Goal: Navigation & Orientation: Find specific page/section

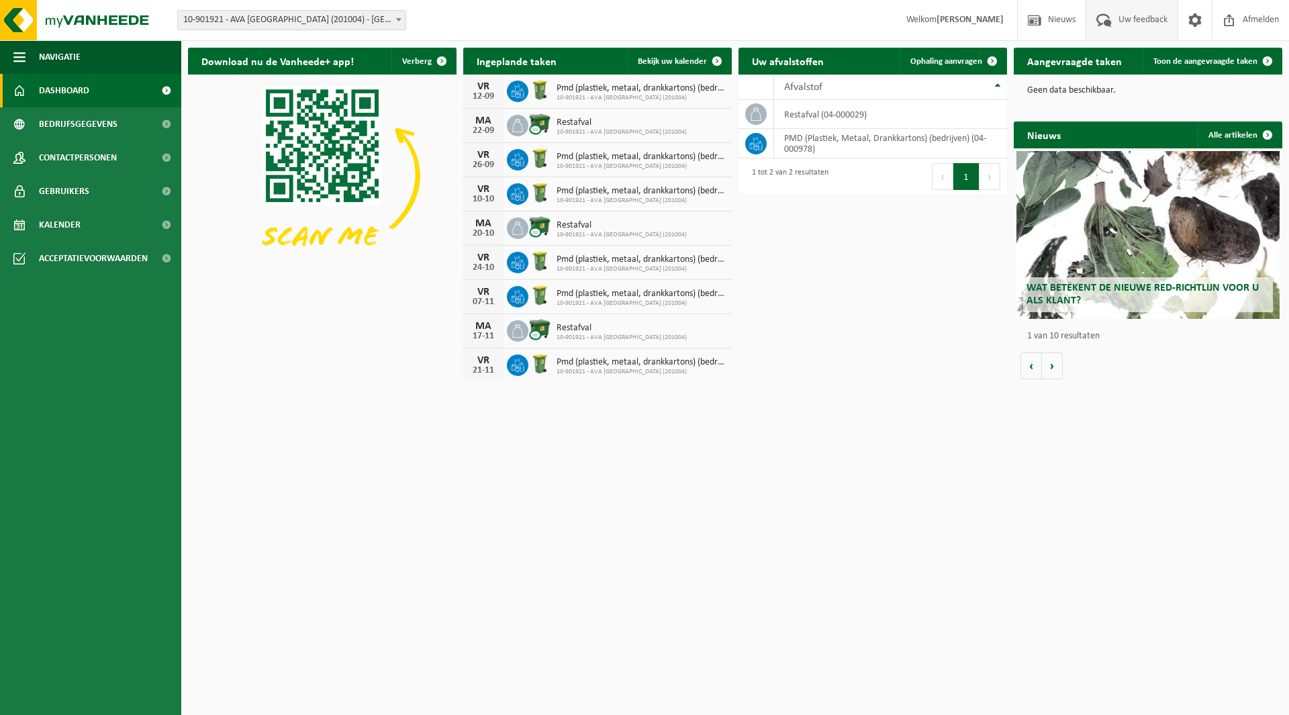
click at [1102, 23] on span at bounding box center [1104, 20] width 22 height 40
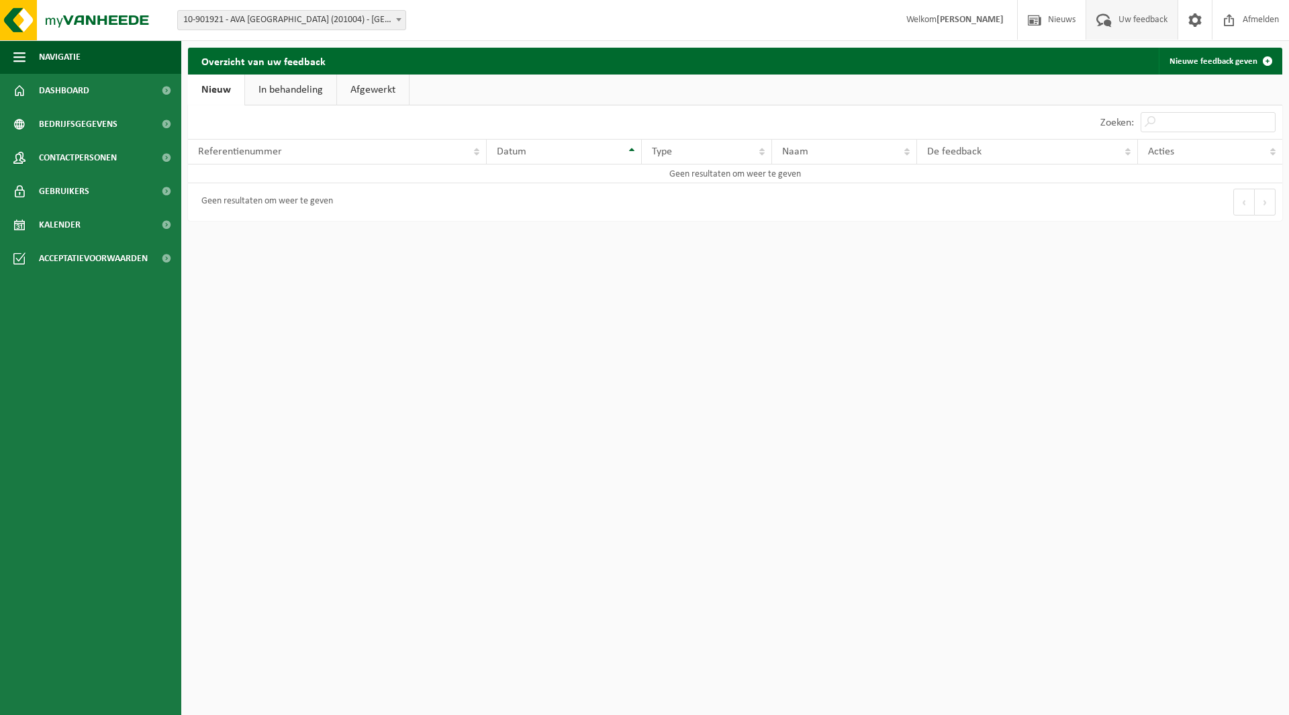
click at [377, 91] on link "Afgewerkt" at bounding box center [373, 90] width 72 height 31
click at [321, 91] on link "In behandeling" at bounding box center [288, 90] width 91 height 31
click at [584, 148] on th "Datum" at bounding box center [528, 152] width 140 height 26
click at [708, 150] on th "Type" at bounding box center [657, 152] width 118 height 26
click at [14, 56] on span "button" at bounding box center [19, 57] width 12 height 34
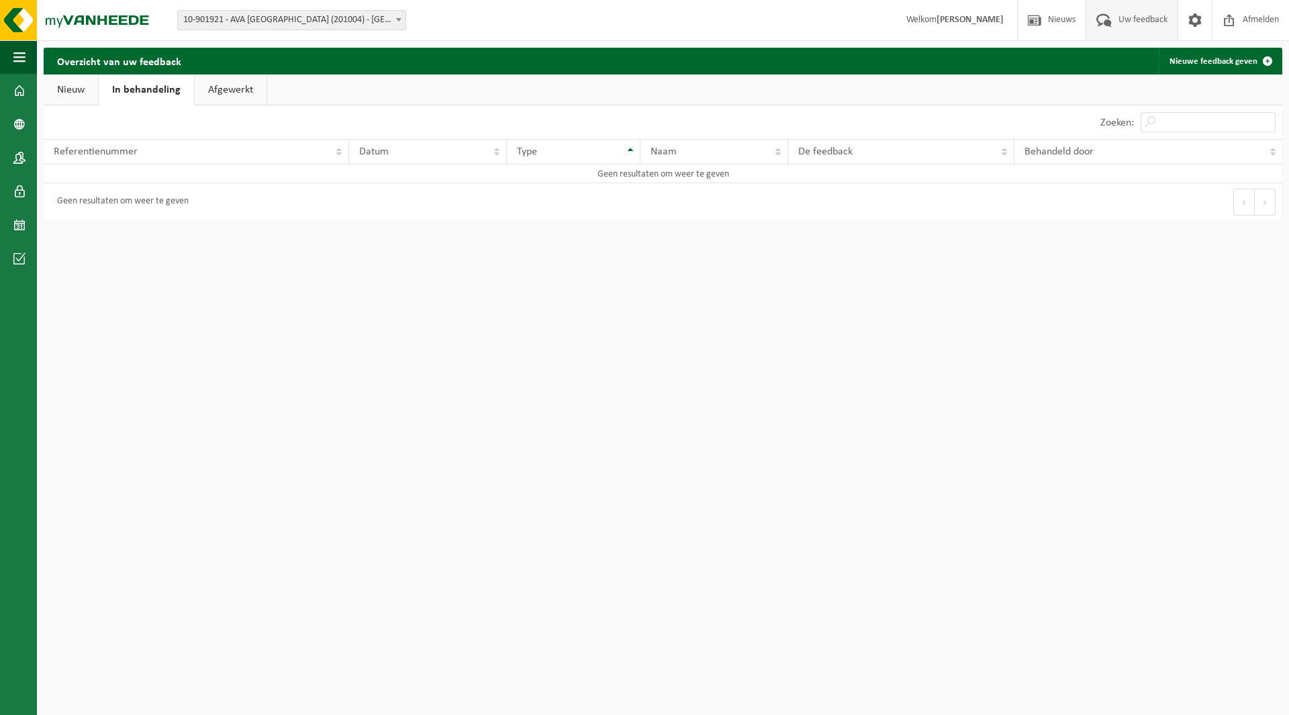
click at [68, 92] on link "Nieuw" at bounding box center [71, 90] width 54 height 31
click at [130, 90] on link "In behandeling" at bounding box center [146, 90] width 91 height 31
click at [250, 84] on link "Afgewerkt" at bounding box center [231, 90] width 72 height 31
click at [31, 128] on link "Bedrijfsgegevens" at bounding box center [18, 124] width 37 height 34
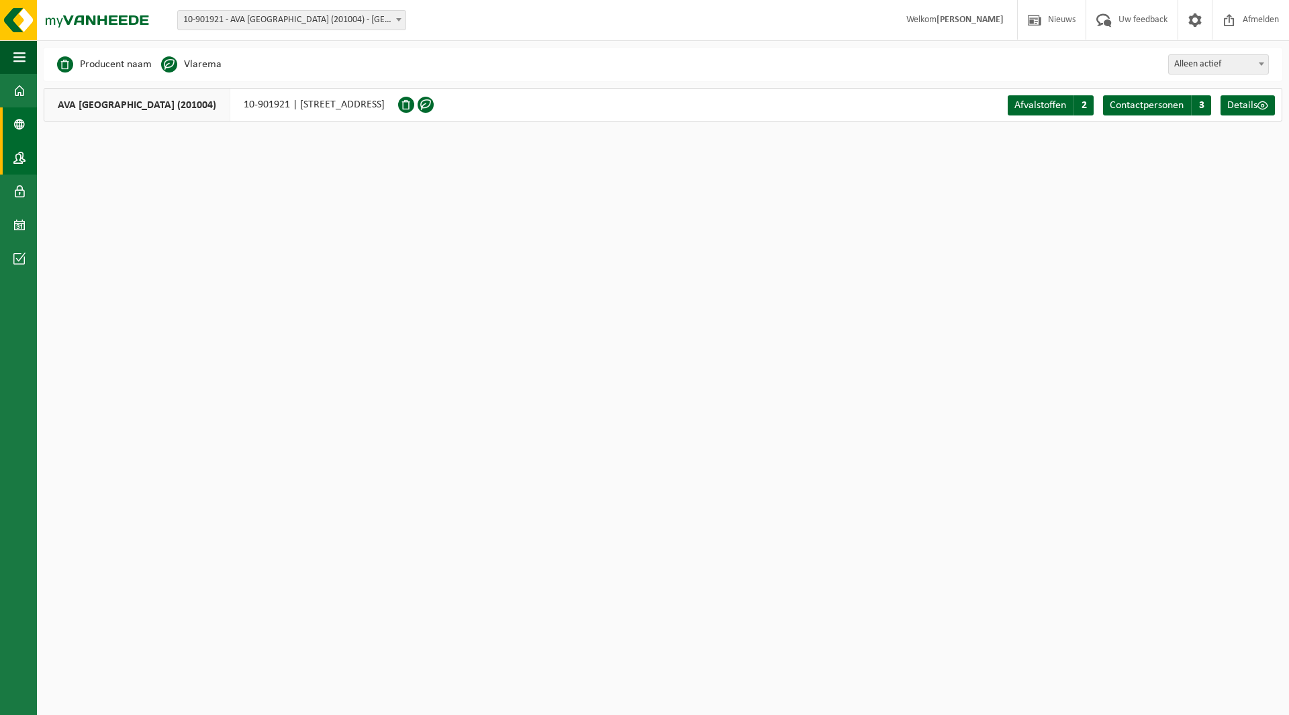
click at [21, 155] on span at bounding box center [19, 158] width 12 height 34
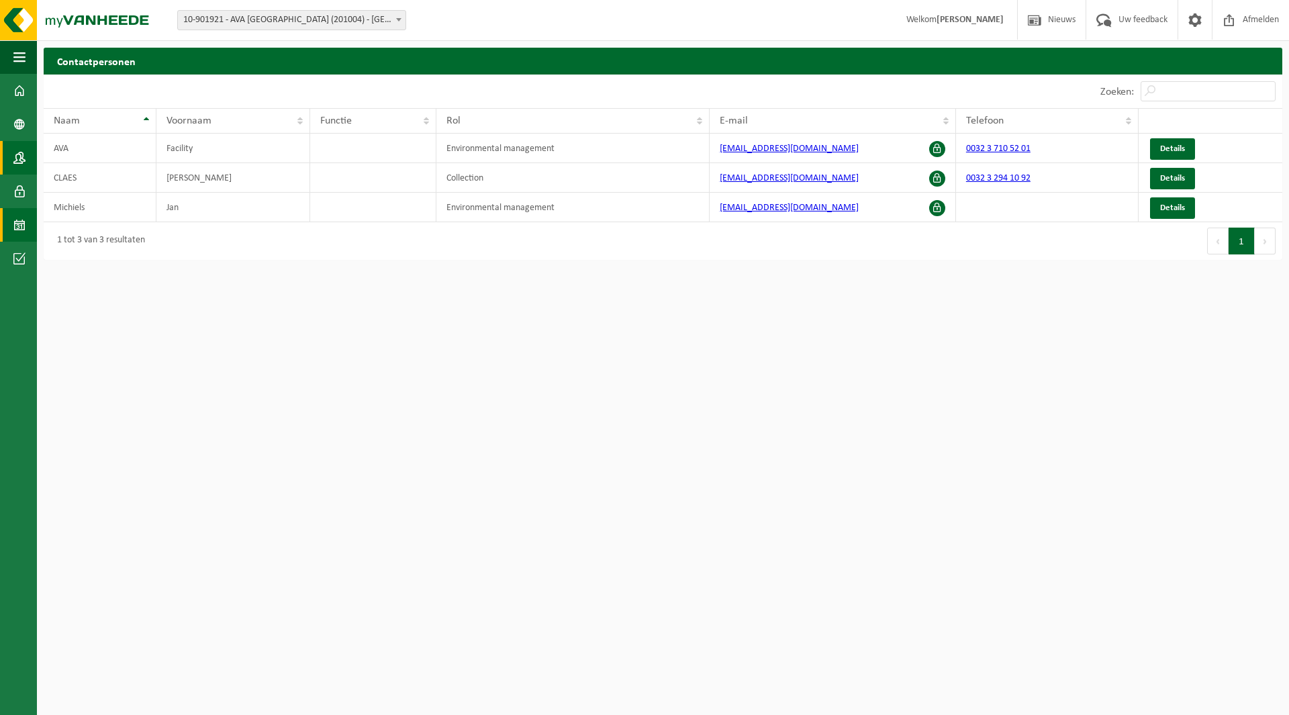
click at [24, 224] on span at bounding box center [19, 225] width 12 height 34
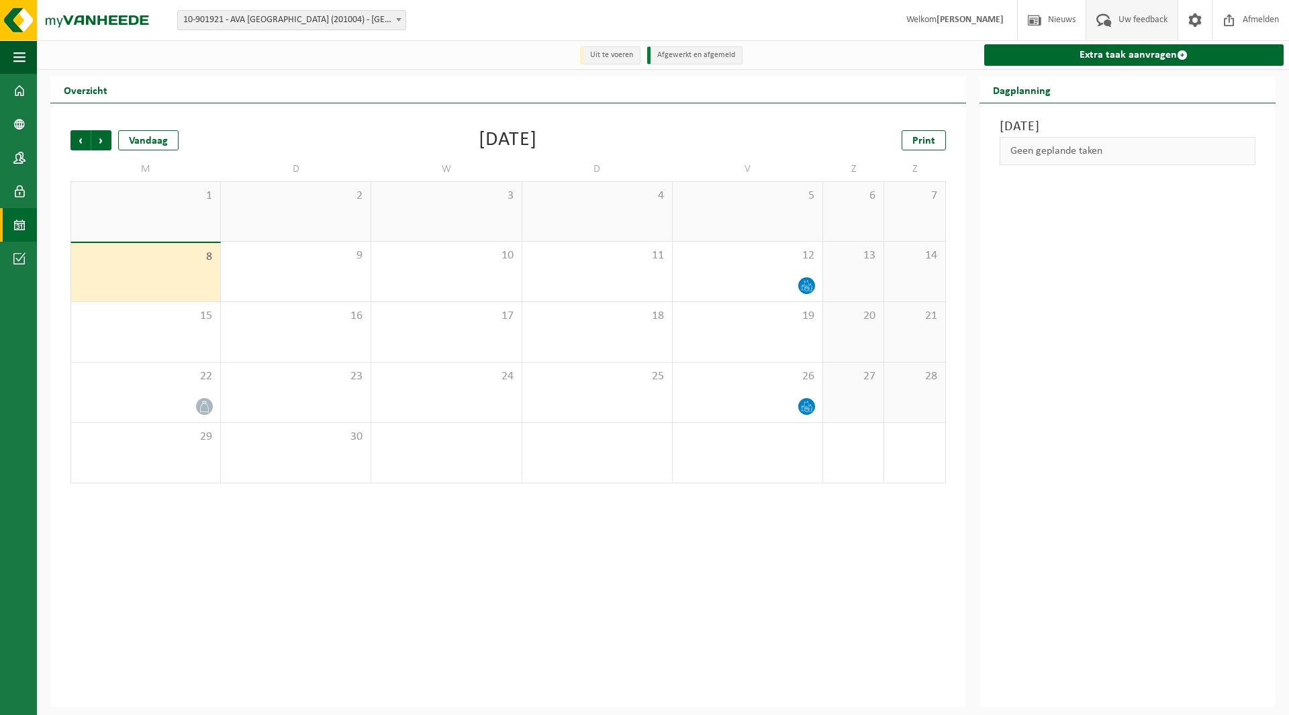
click at [1103, 17] on span at bounding box center [1104, 20] width 22 height 40
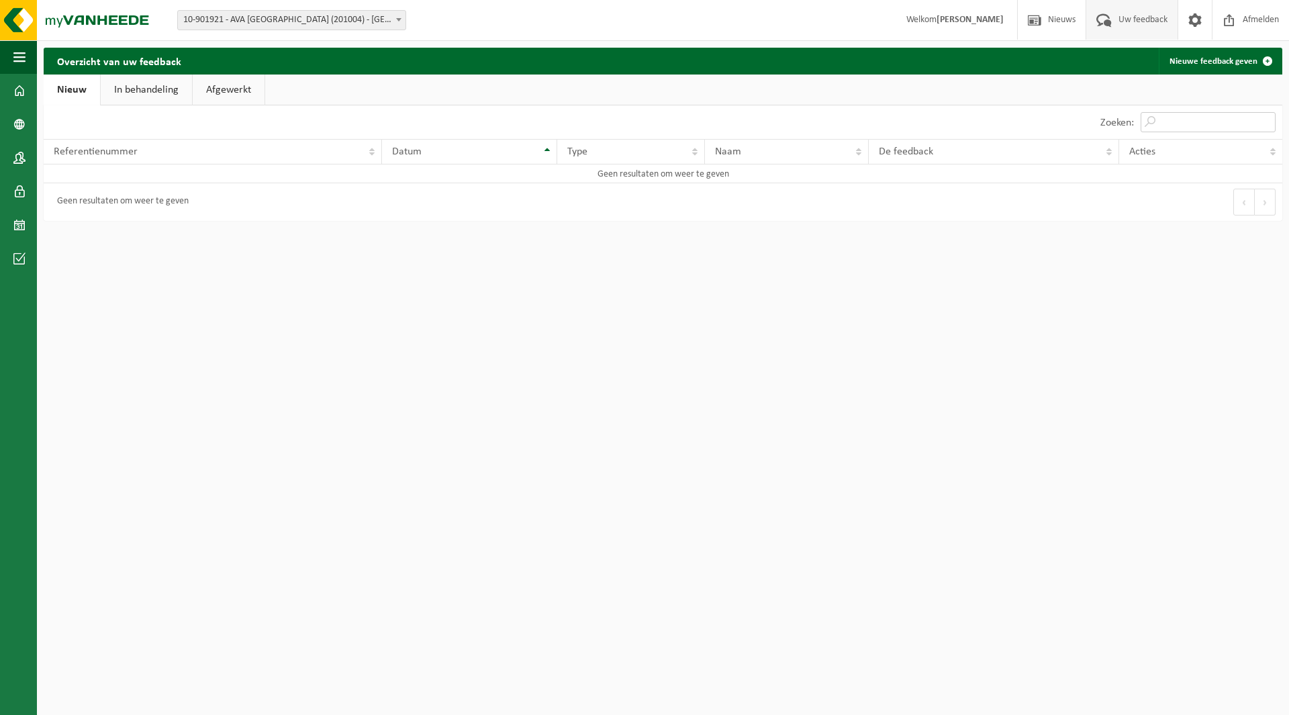
click at [1200, 120] on input "Zoeken:" at bounding box center [1208, 122] width 135 height 20
type input "contact"
click at [67, 85] on link "Nieuw" at bounding box center [72, 90] width 56 height 31
click at [31, 191] on link "Gebruikers" at bounding box center [18, 192] width 37 height 34
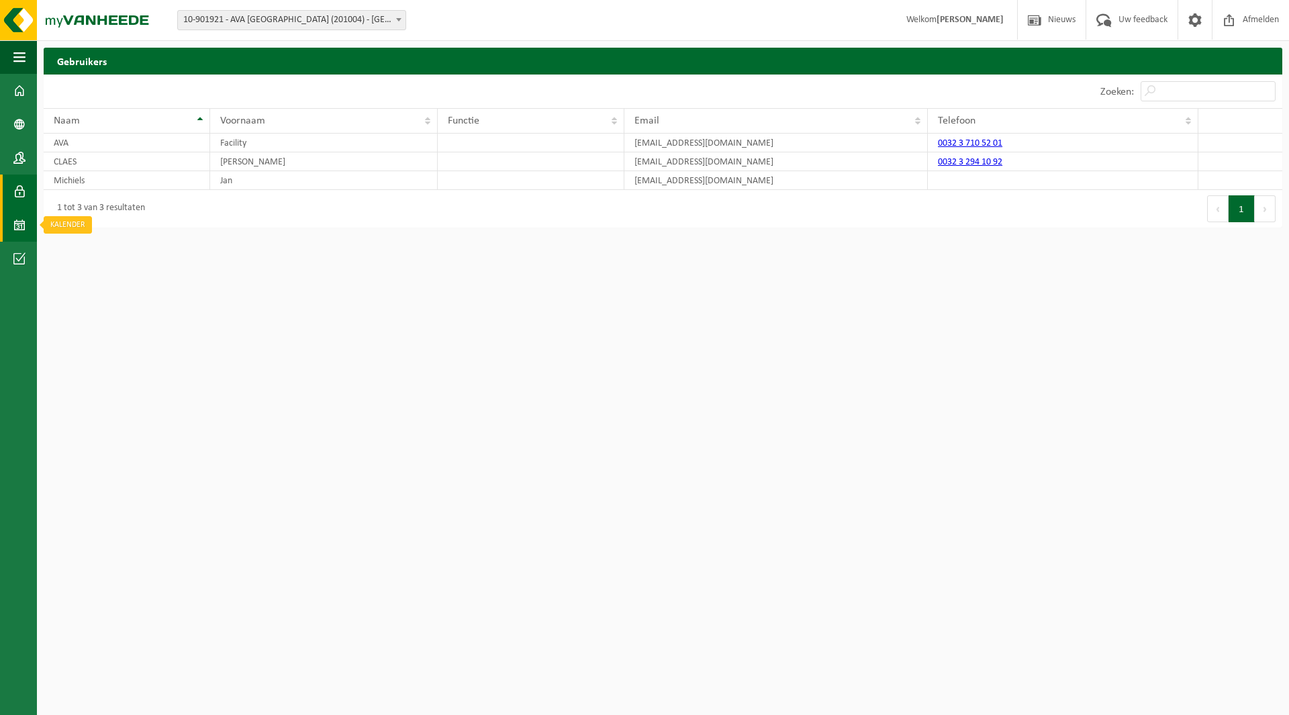
click at [21, 218] on span at bounding box center [19, 225] width 12 height 34
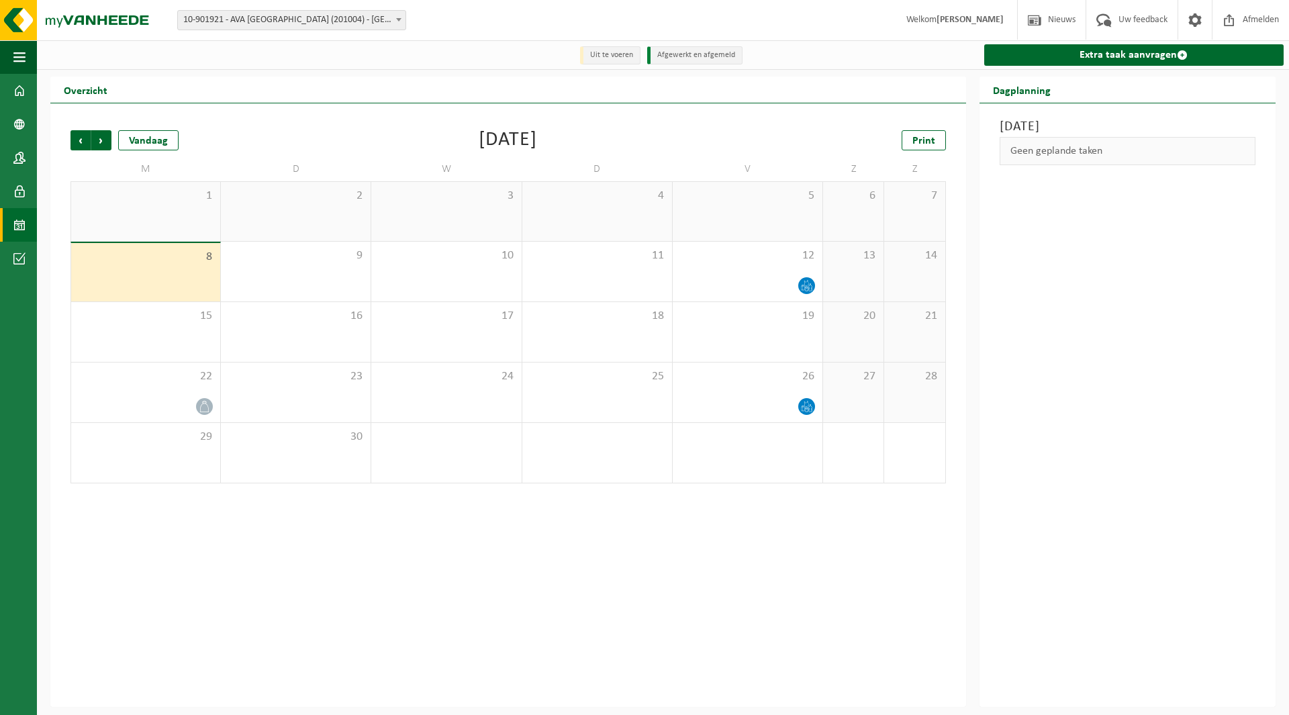
click at [158, 209] on div "1" at bounding box center [145, 211] width 149 height 59
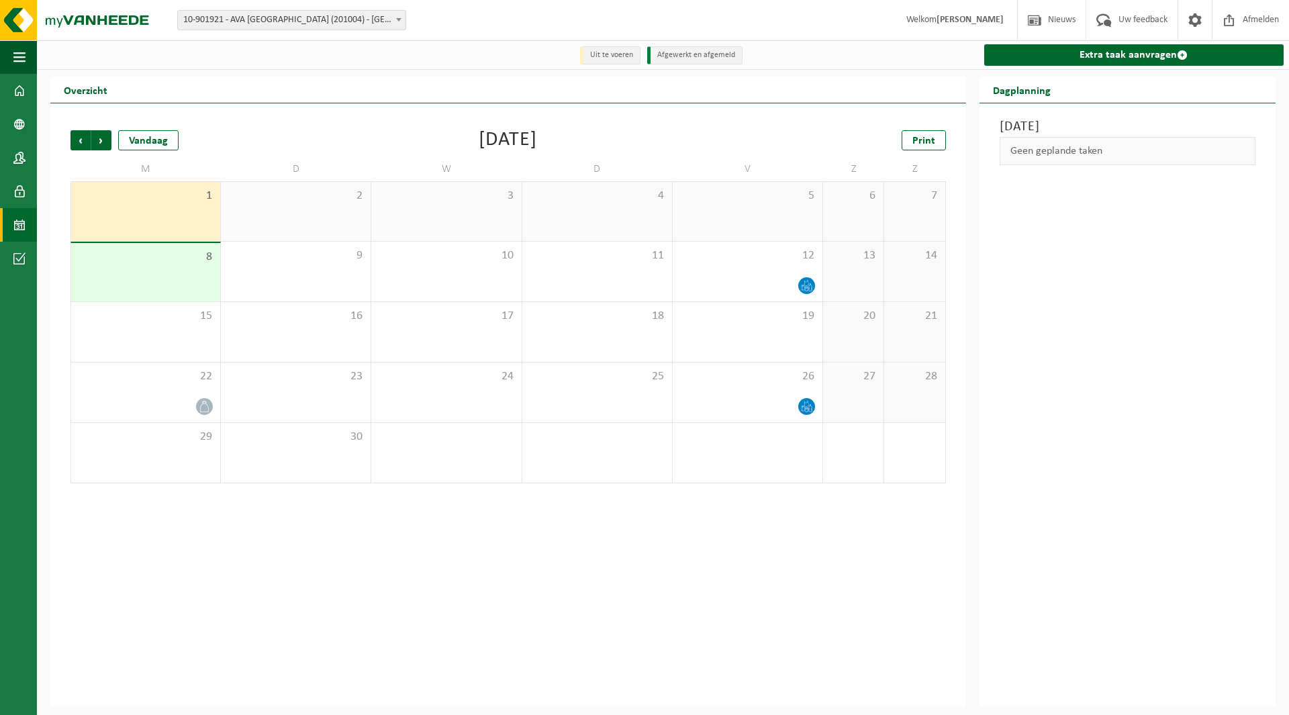
click at [249, 488] on div "Vorige Volgende Vandaag [DATE] Print M D W D V Z Z 1 2 3 4 5 6 7 8 9 10 11 12 1…" at bounding box center [508, 307] width 889 height 380
click at [626, 55] on li "Uit te voeren" at bounding box center [610, 55] width 60 height 18
click at [3, 16] on img at bounding box center [80, 20] width 161 height 40
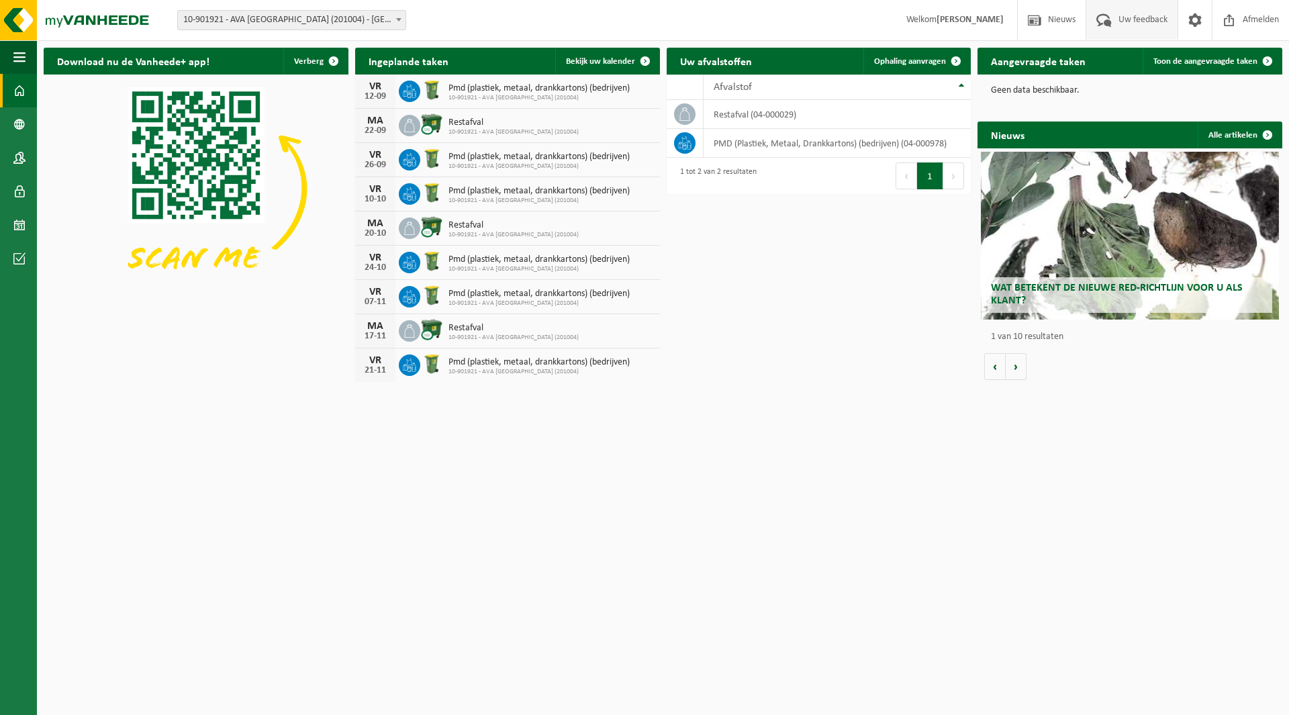
click at [1111, 10] on span at bounding box center [1104, 20] width 22 height 40
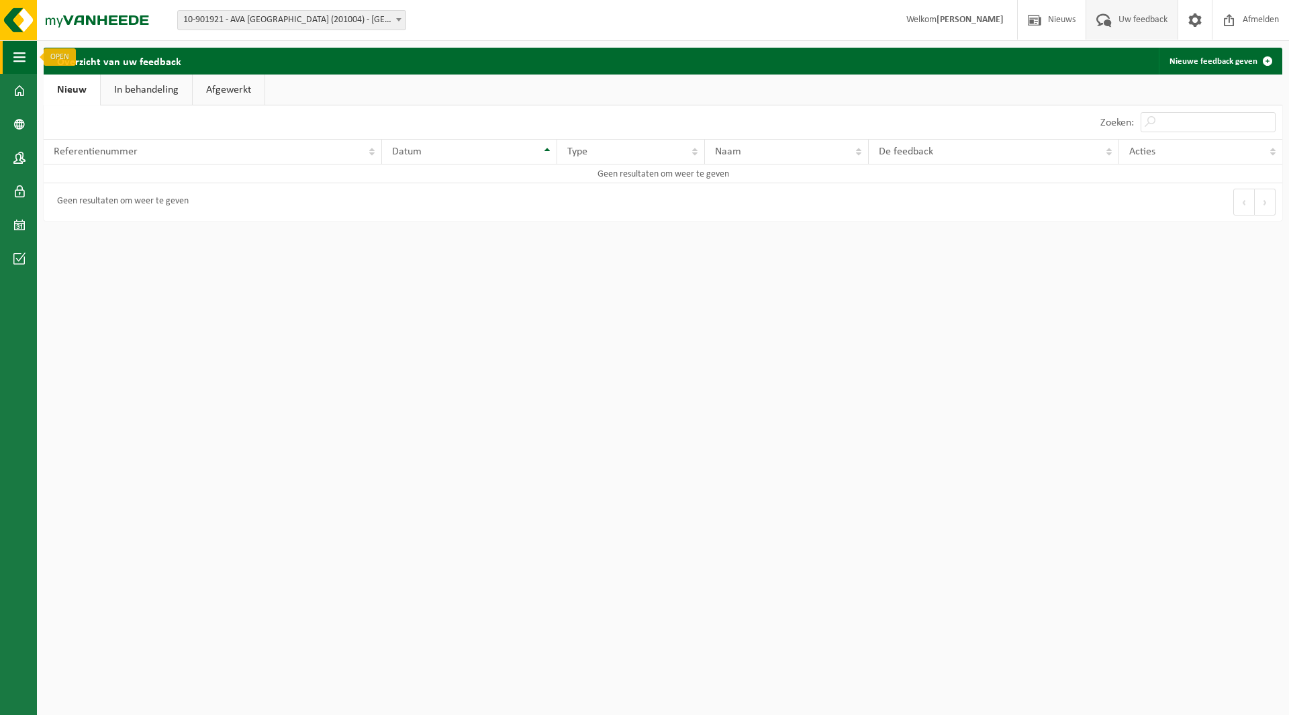
click at [26, 55] on button "Navigatie" at bounding box center [18, 57] width 37 height 34
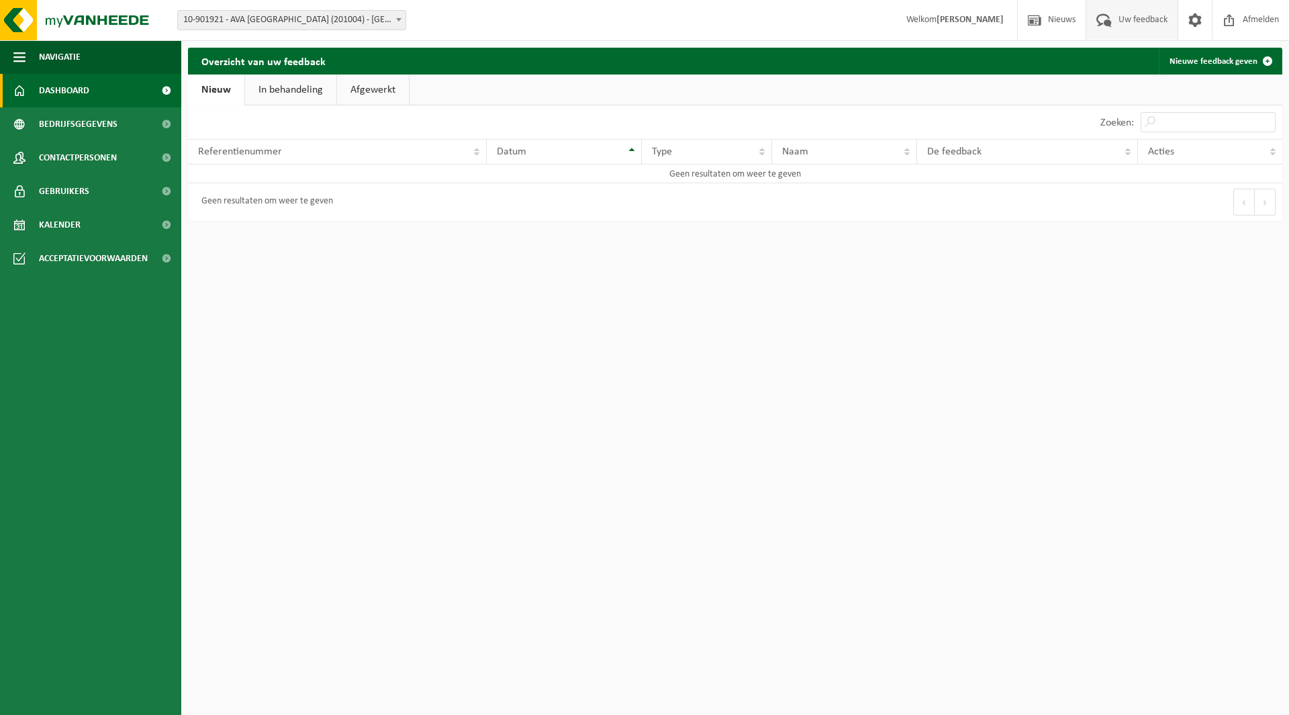
click at [78, 91] on span "Dashboard" at bounding box center [64, 91] width 50 height 34
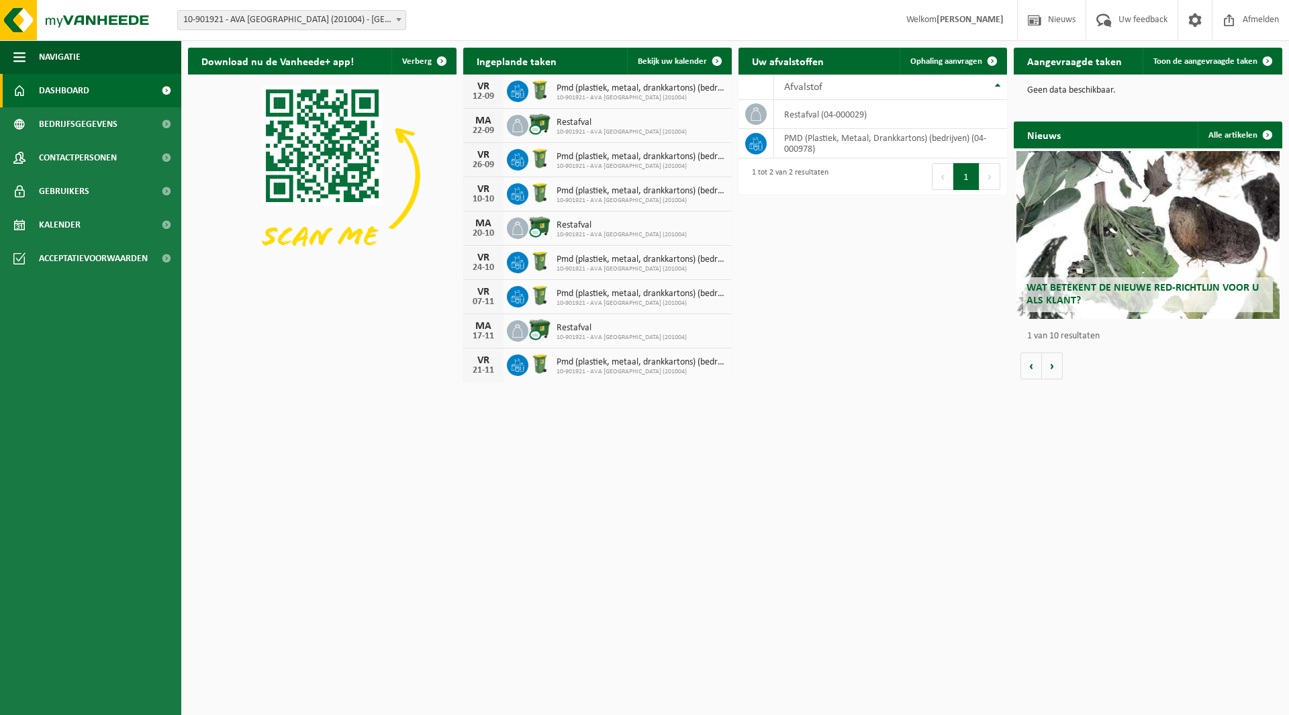
click at [933, 20] on span "Welkom [PERSON_NAME]" at bounding box center [955, 20] width 124 height 40
click at [107, 259] on span "Acceptatievoorwaarden" at bounding box center [93, 259] width 109 height 34
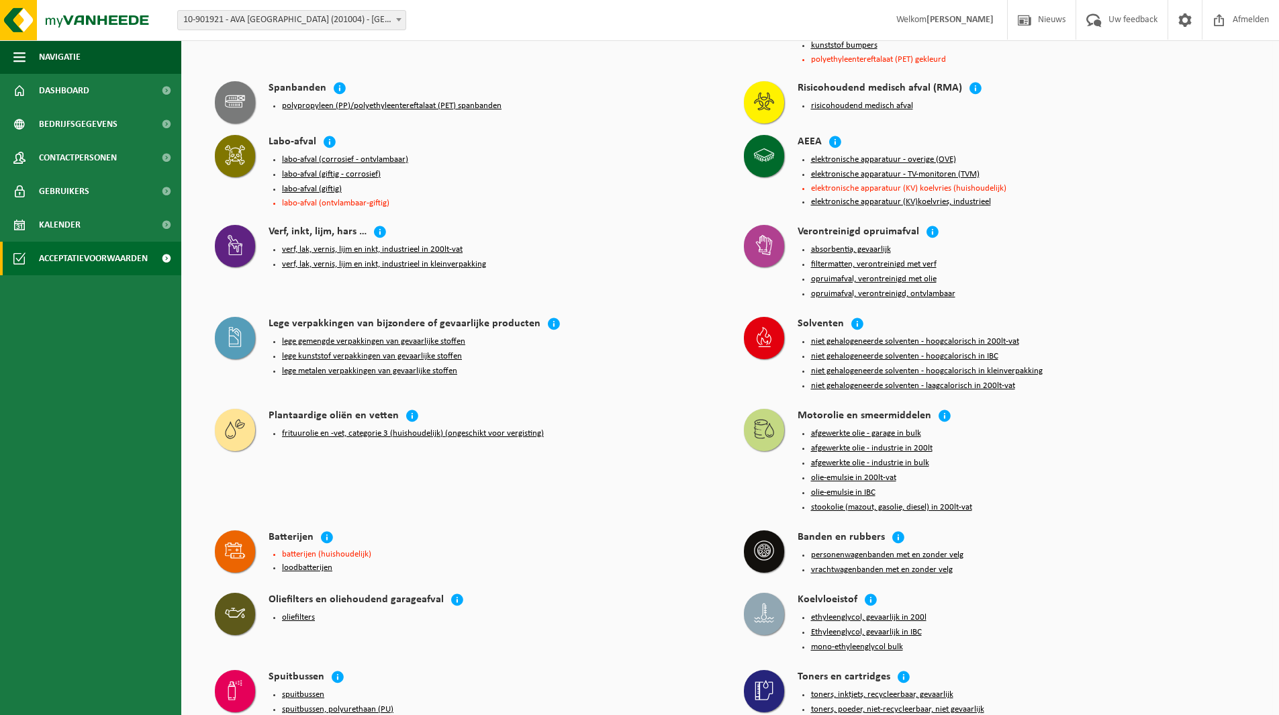
scroll to position [1006, 0]
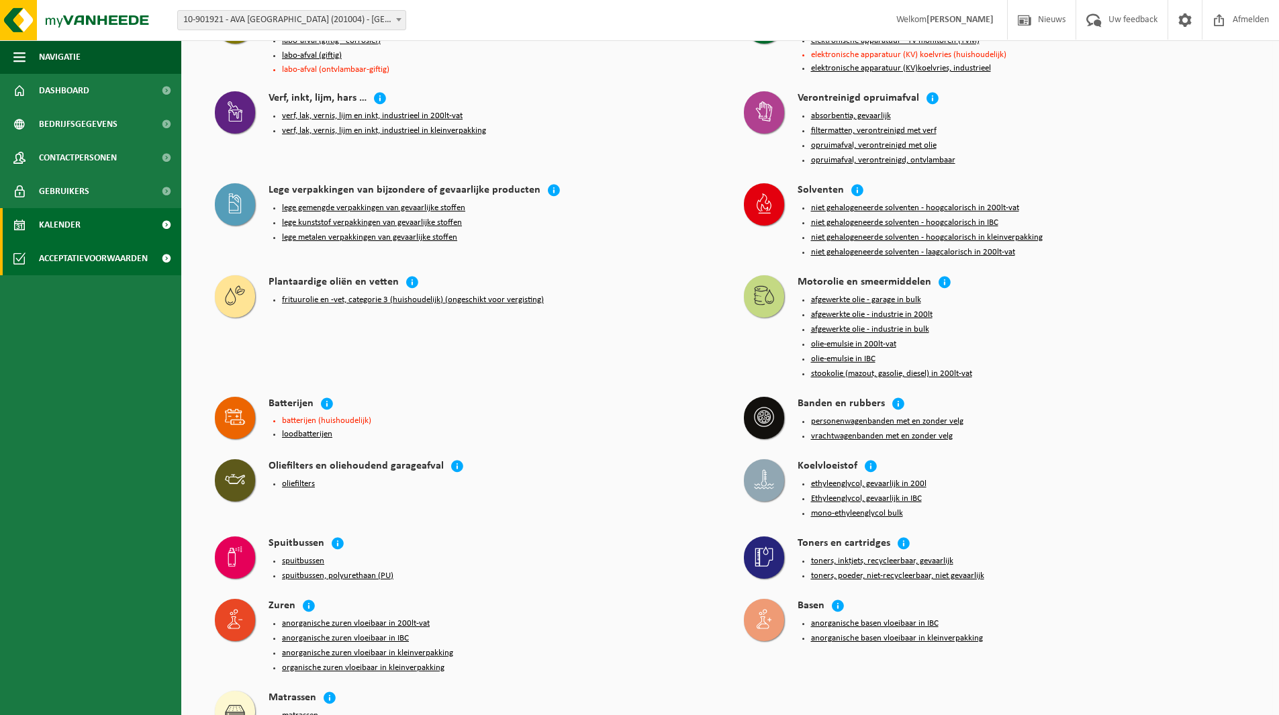
click at [73, 222] on span "Kalender" at bounding box center [60, 225] width 42 height 34
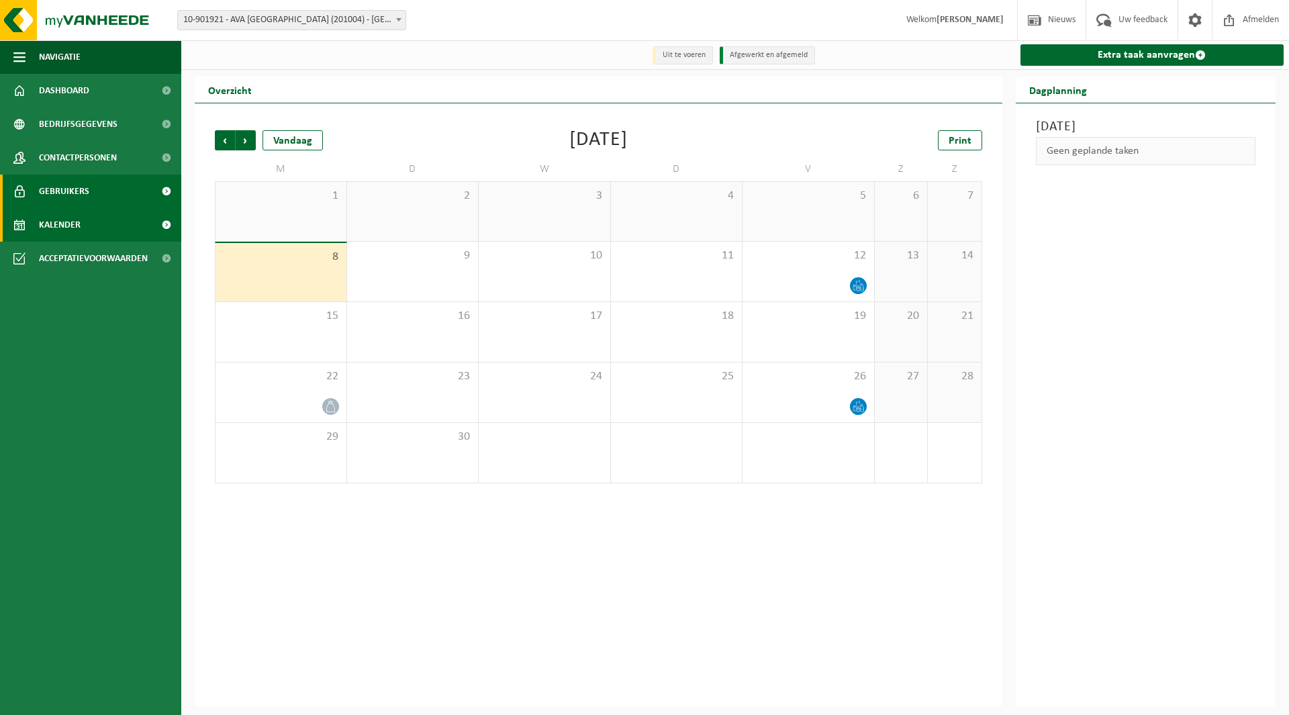
click at [85, 189] on span "Gebruikers" at bounding box center [64, 192] width 50 height 34
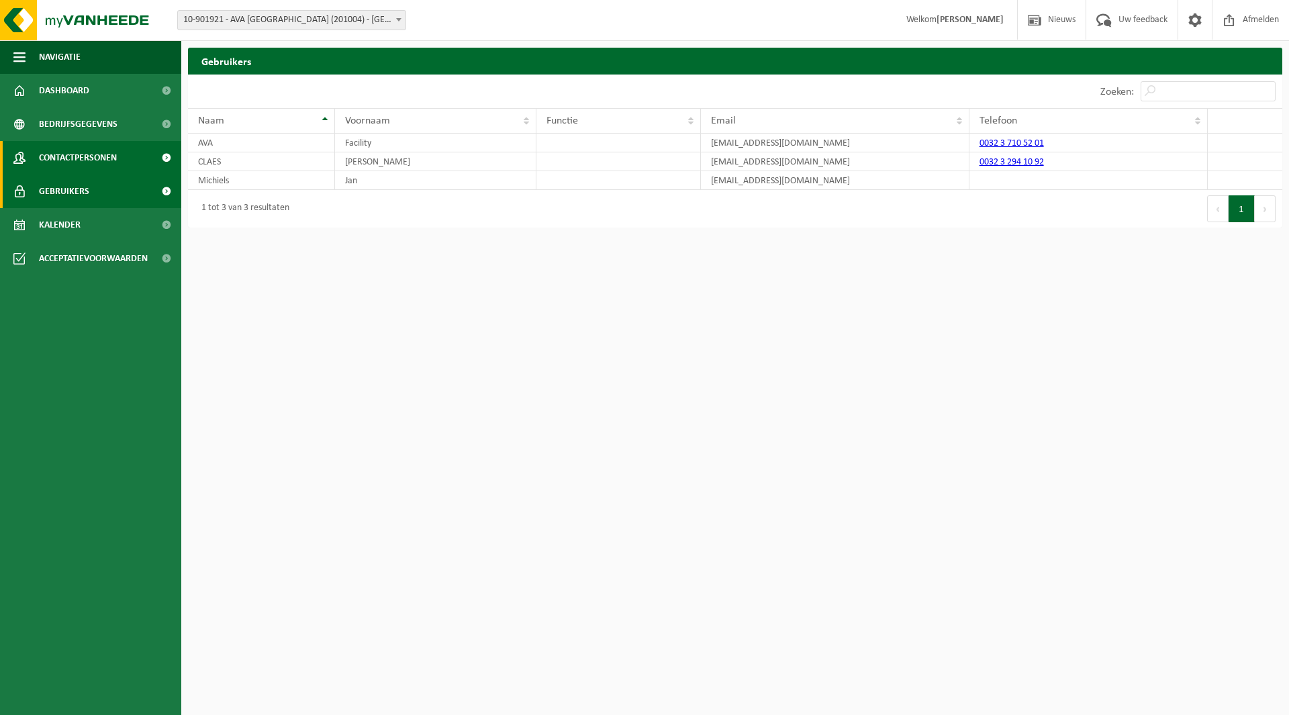
click at [111, 154] on span "Contactpersonen" at bounding box center [78, 158] width 78 height 34
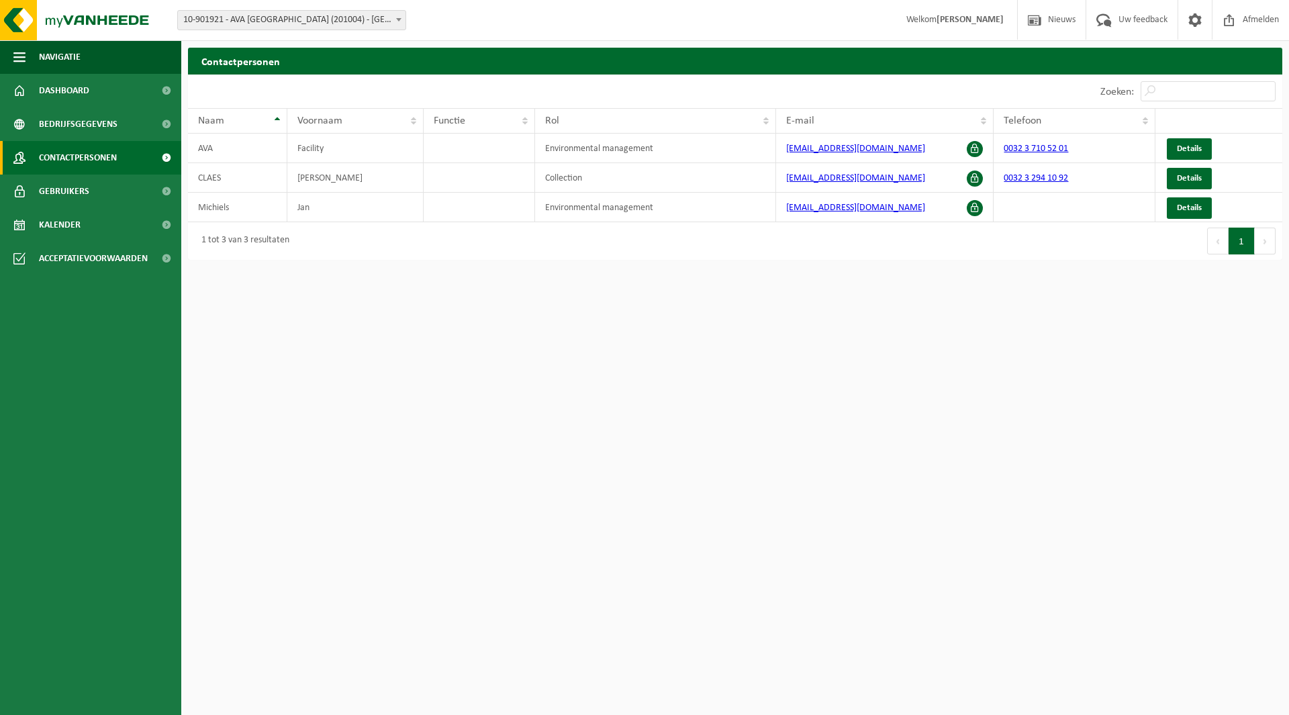
click at [163, 154] on span at bounding box center [166, 158] width 30 height 34
click at [13, 21] on img at bounding box center [80, 20] width 161 height 40
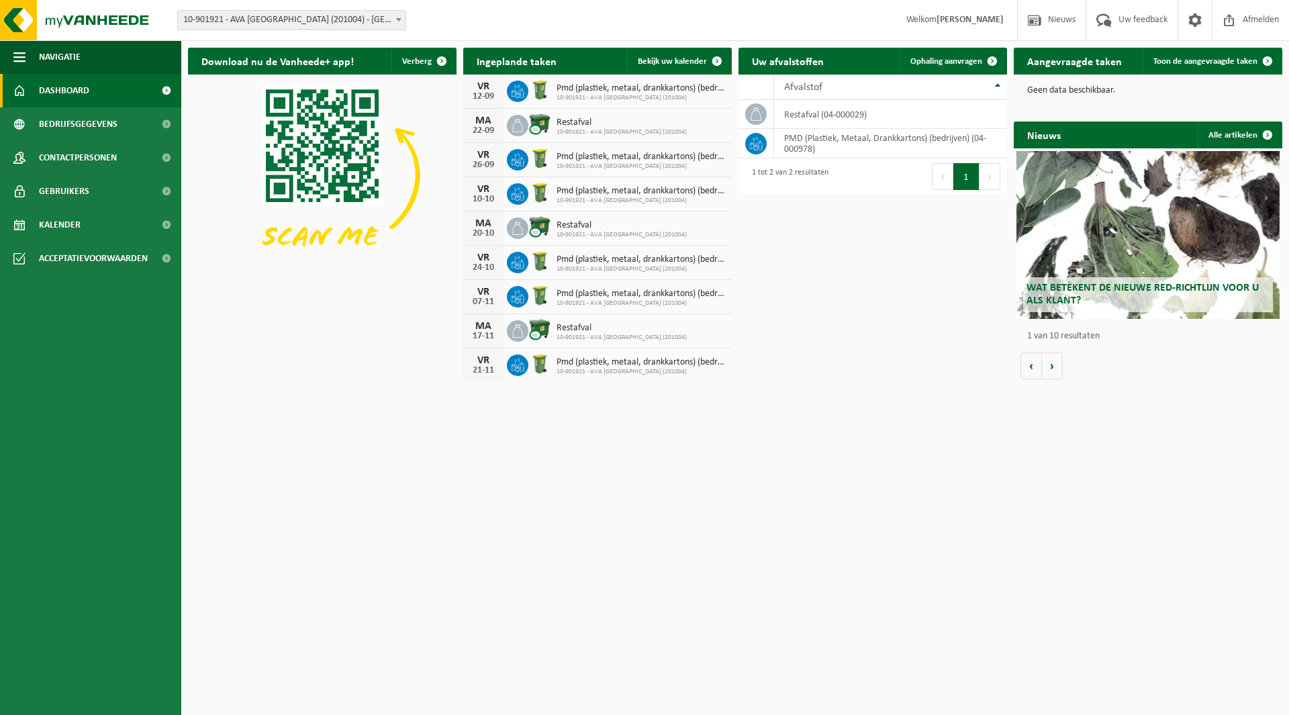
click at [935, 25] on span "Welkom JOAN CLAES" at bounding box center [955, 20] width 124 height 40
click at [1059, 19] on span "Nieuws" at bounding box center [1062, 20] width 34 height 40
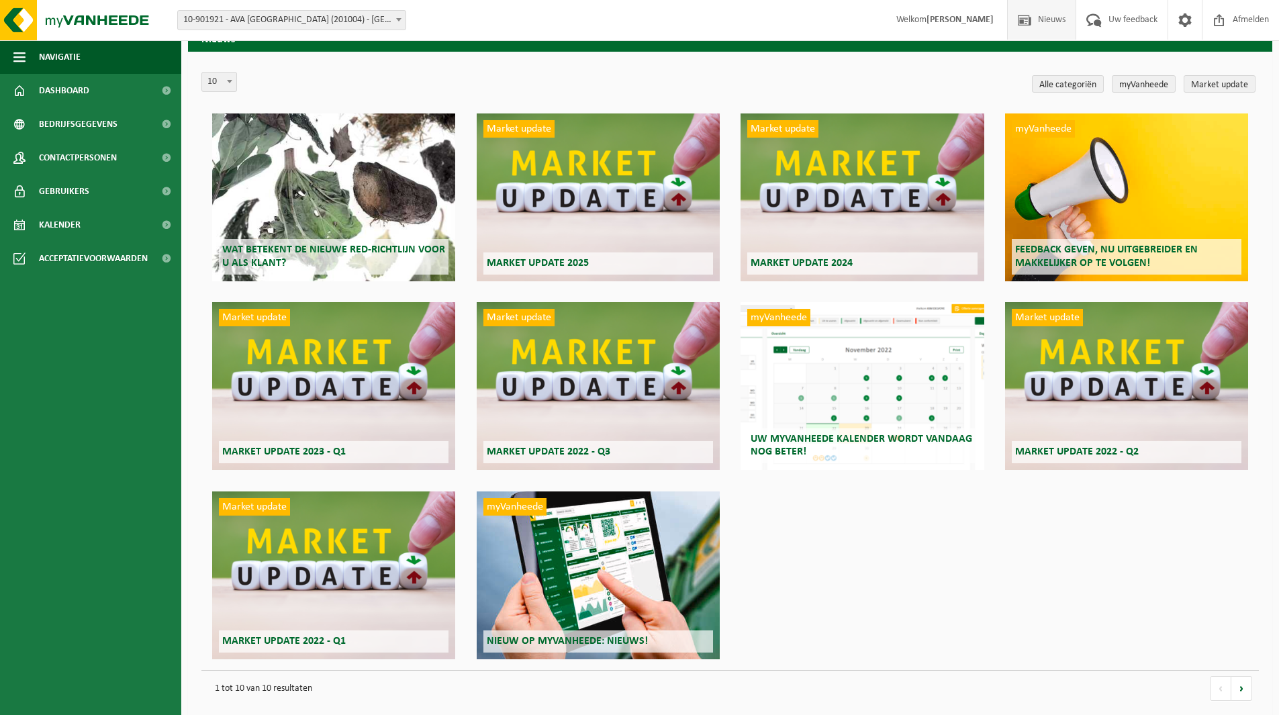
scroll to position [35, 0]
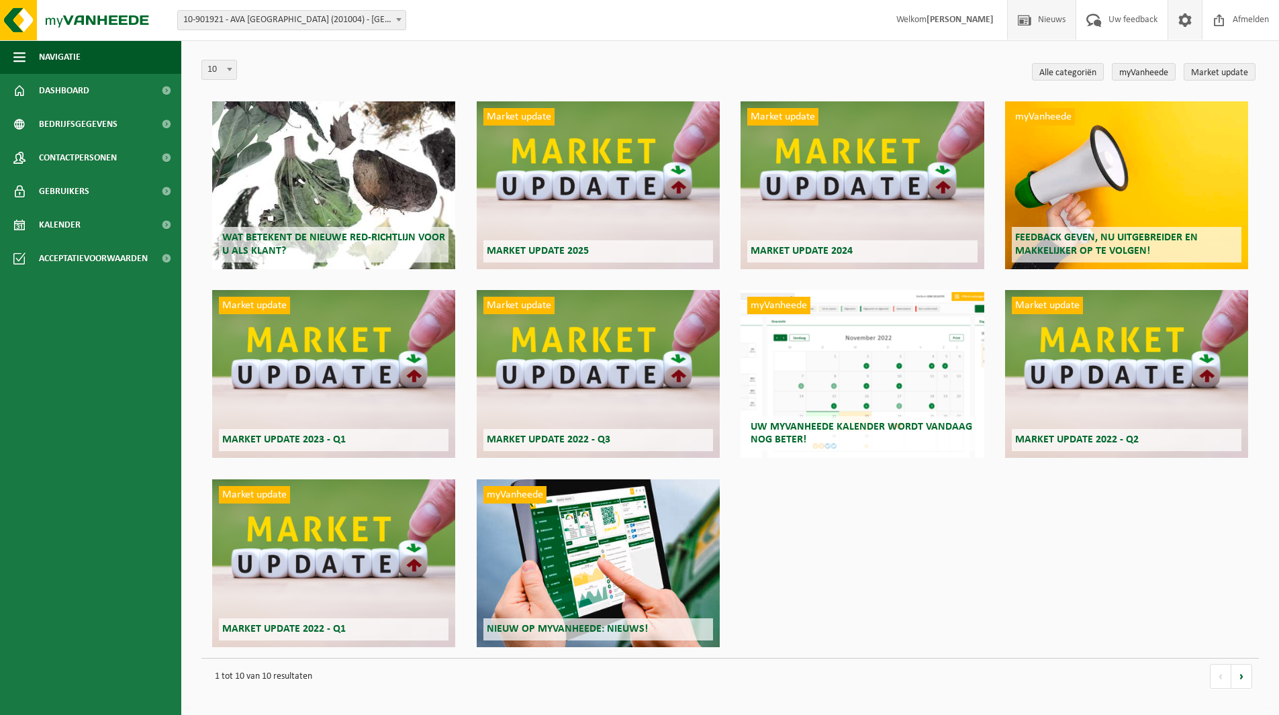
click at [1185, 14] on span at bounding box center [1185, 20] width 20 height 40
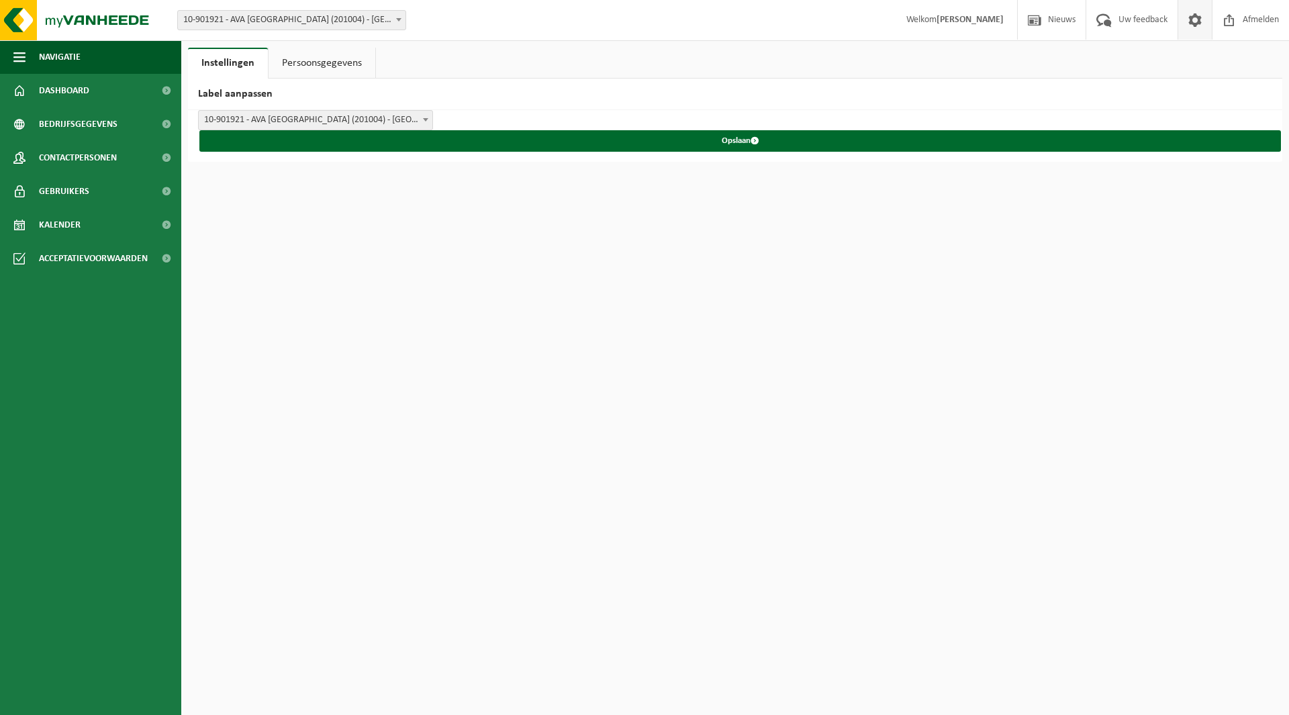
click at [337, 70] on link "Persoonsgegevens" at bounding box center [322, 63] width 107 height 31
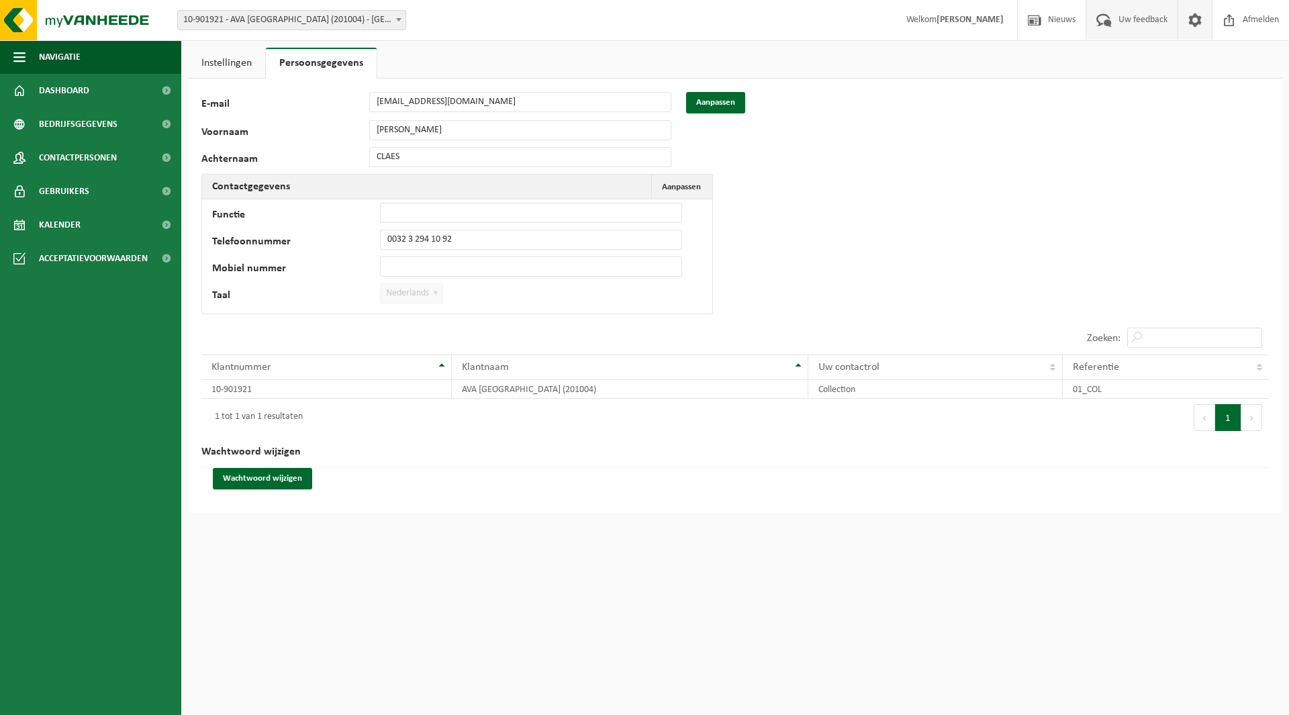
click at [1139, 21] on span "Uw feedback" at bounding box center [1143, 20] width 56 height 40
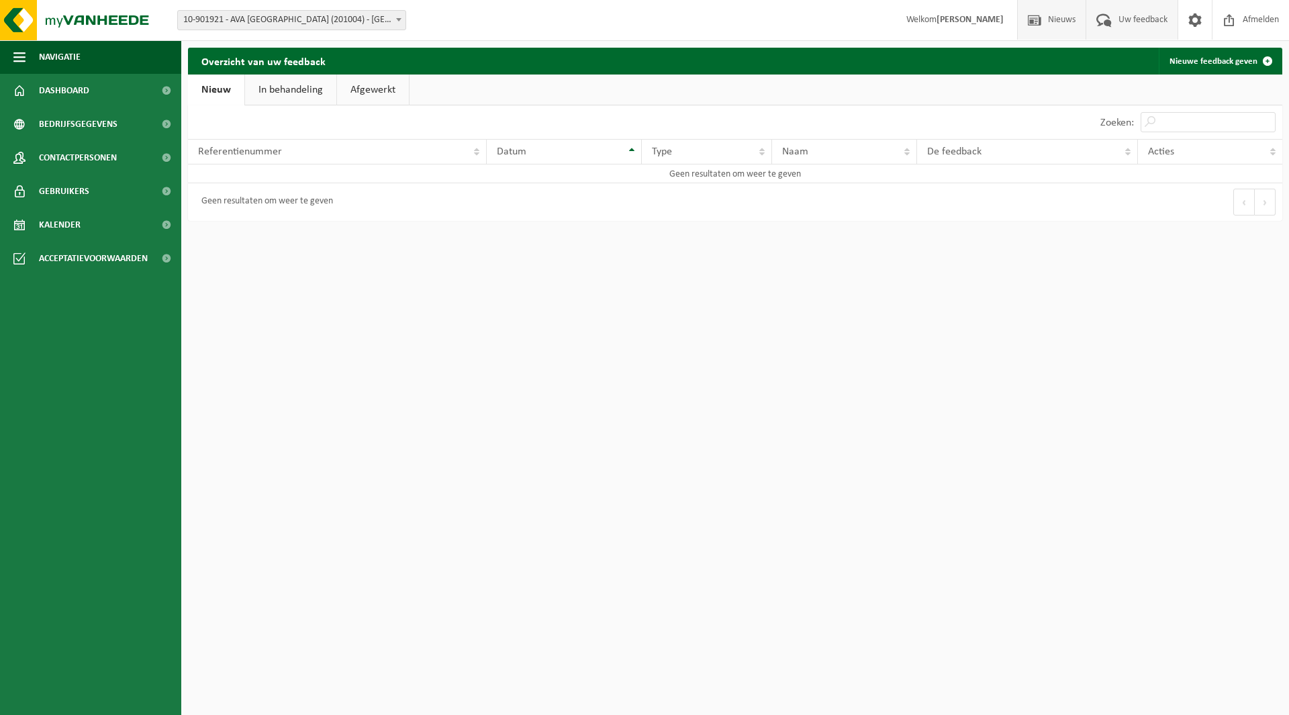
click at [1056, 18] on span "Nieuws" at bounding box center [1062, 20] width 34 height 40
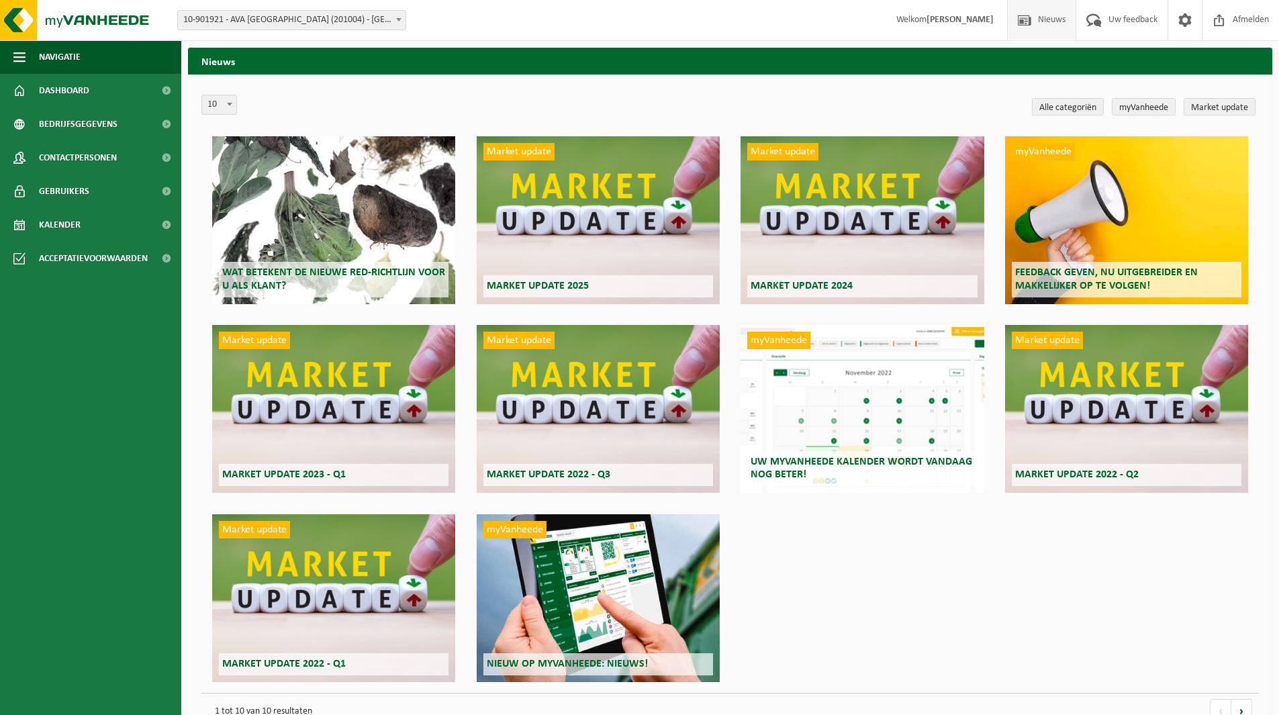
click at [946, 17] on strong "[PERSON_NAME]" at bounding box center [960, 20] width 67 height 10
click at [15, 58] on span "button" at bounding box center [19, 57] width 12 height 34
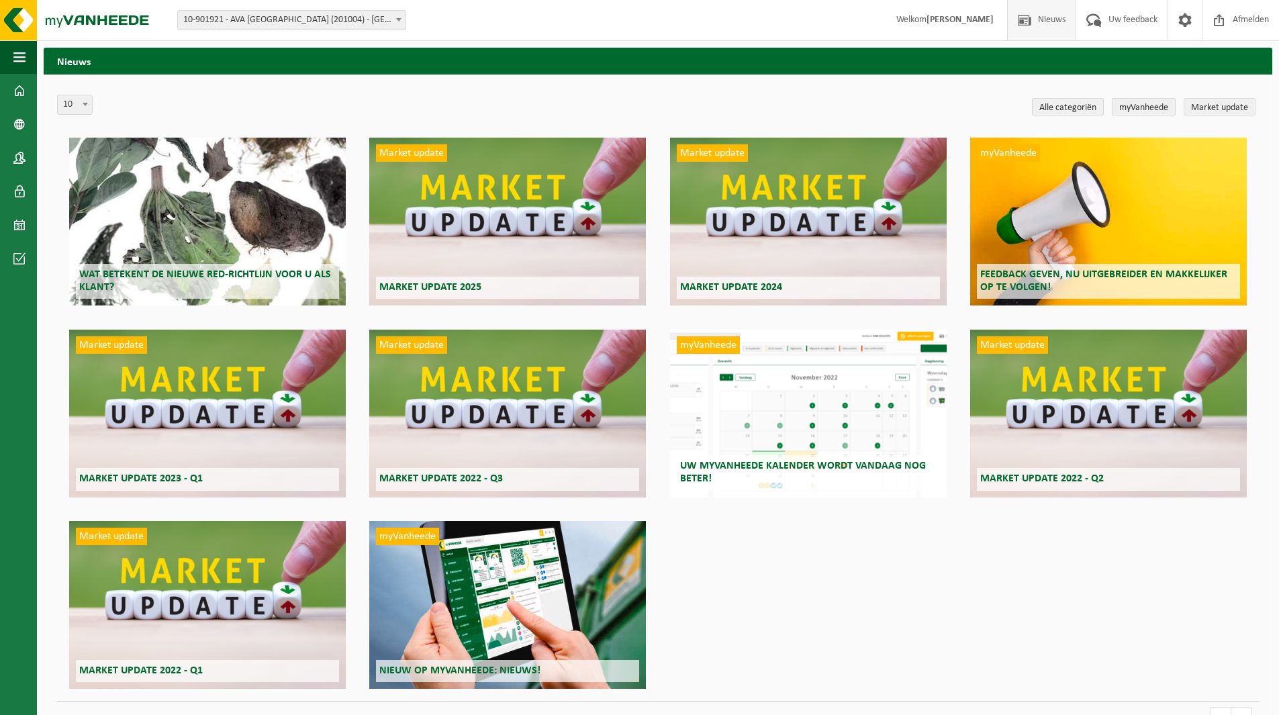
click at [1135, 109] on link "myVanheede" at bounding box center [1144, 106] width 64 height 17
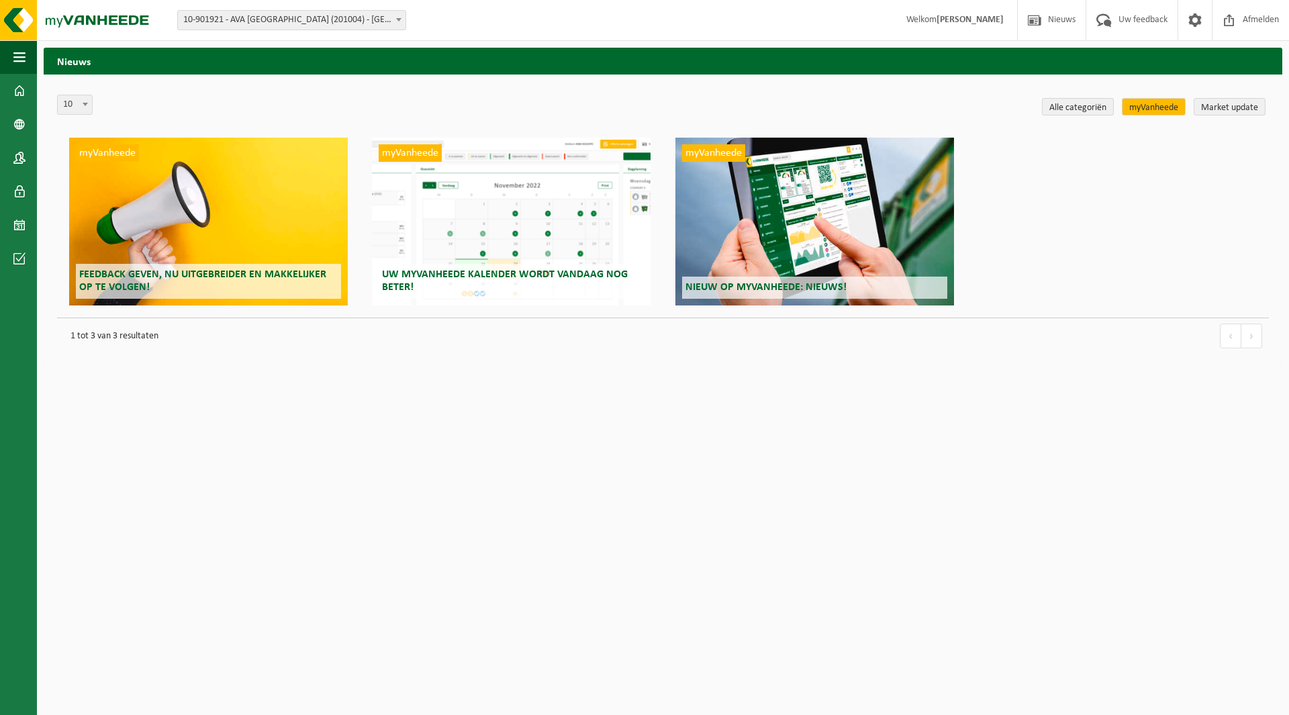
click at [282, 253] on div "myVanheede Feedback geven, nu uitgebreider en makkelijker op te volgen!" at bounding box center [208, 222] width 279 height 168
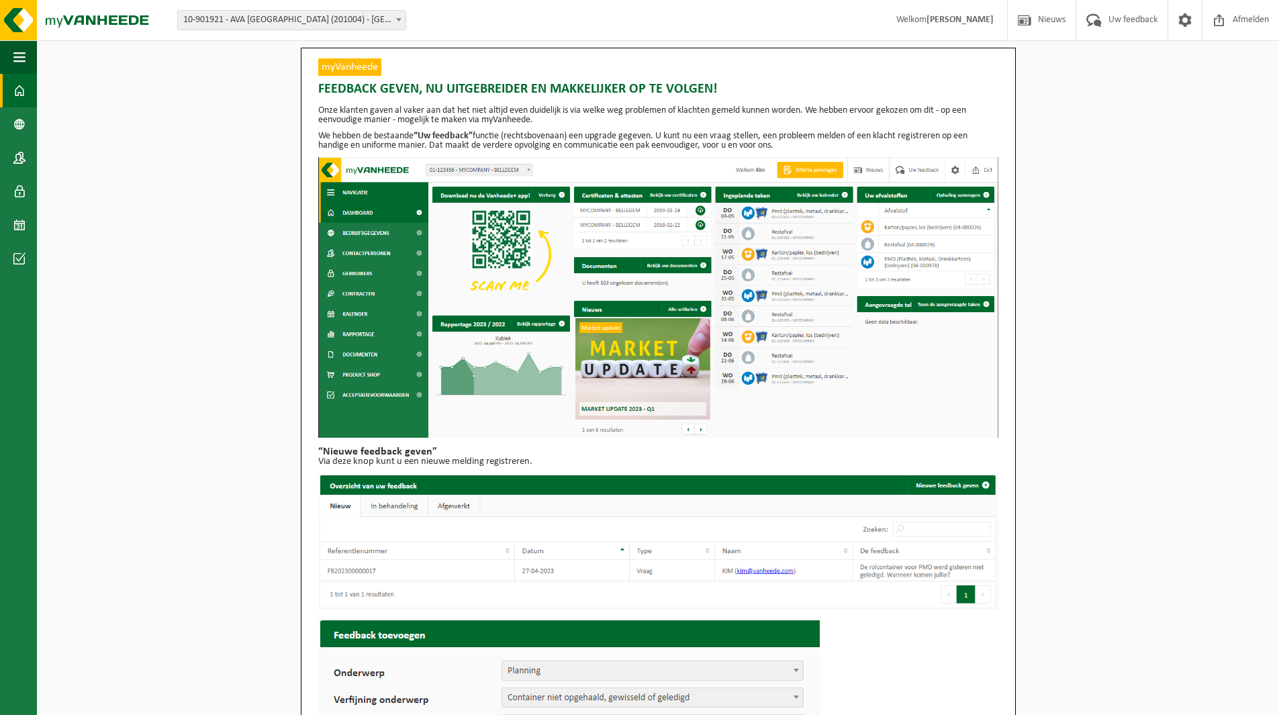
click at [15, 91] on span at bounding box center [19, 91] width 12 height 34
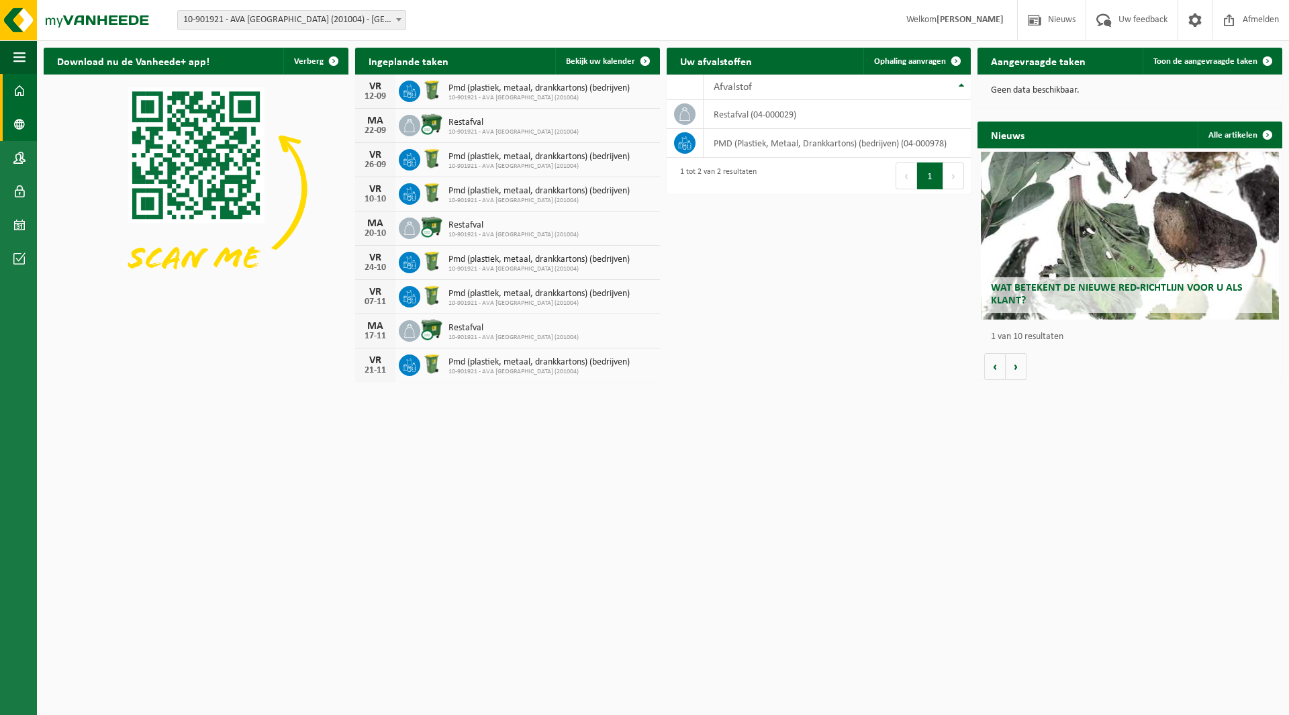
click at [17, 125] on span at bounding box center [19, 124] width 12 height 34
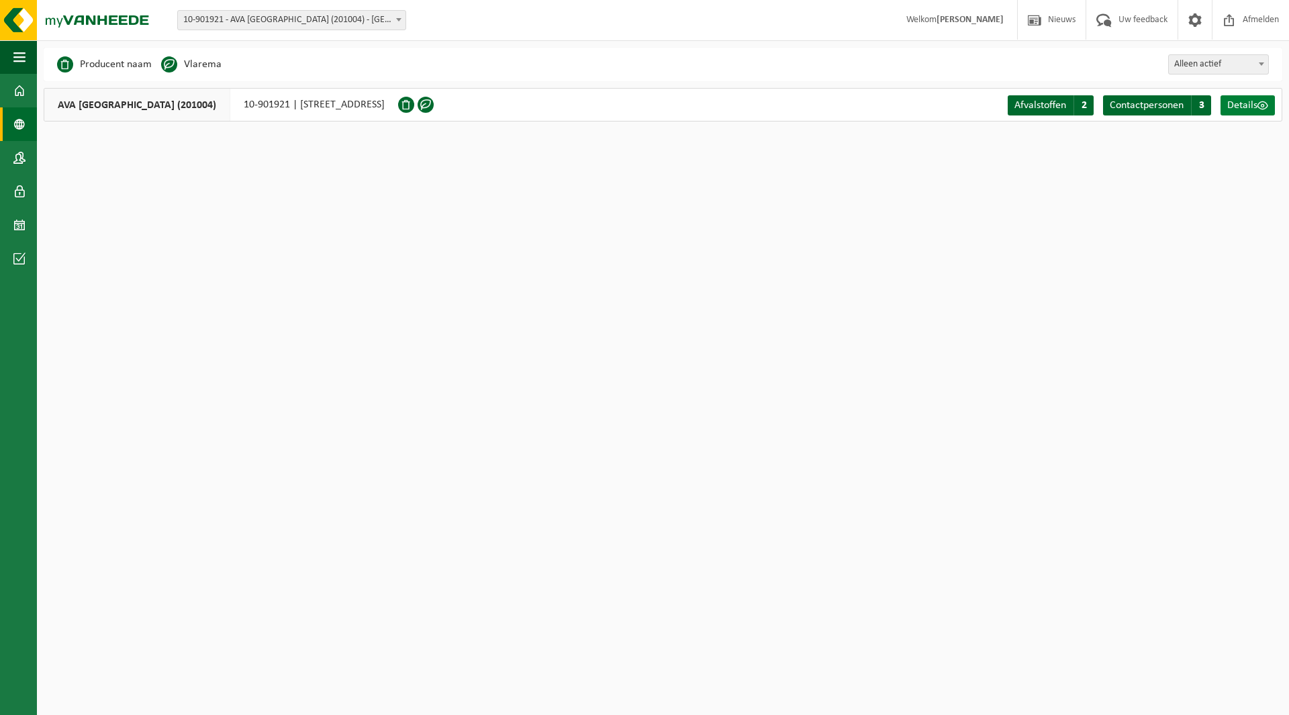
click at [1245, 104] on span "Details" at bounding box center [1242, 105] width 30 height 11
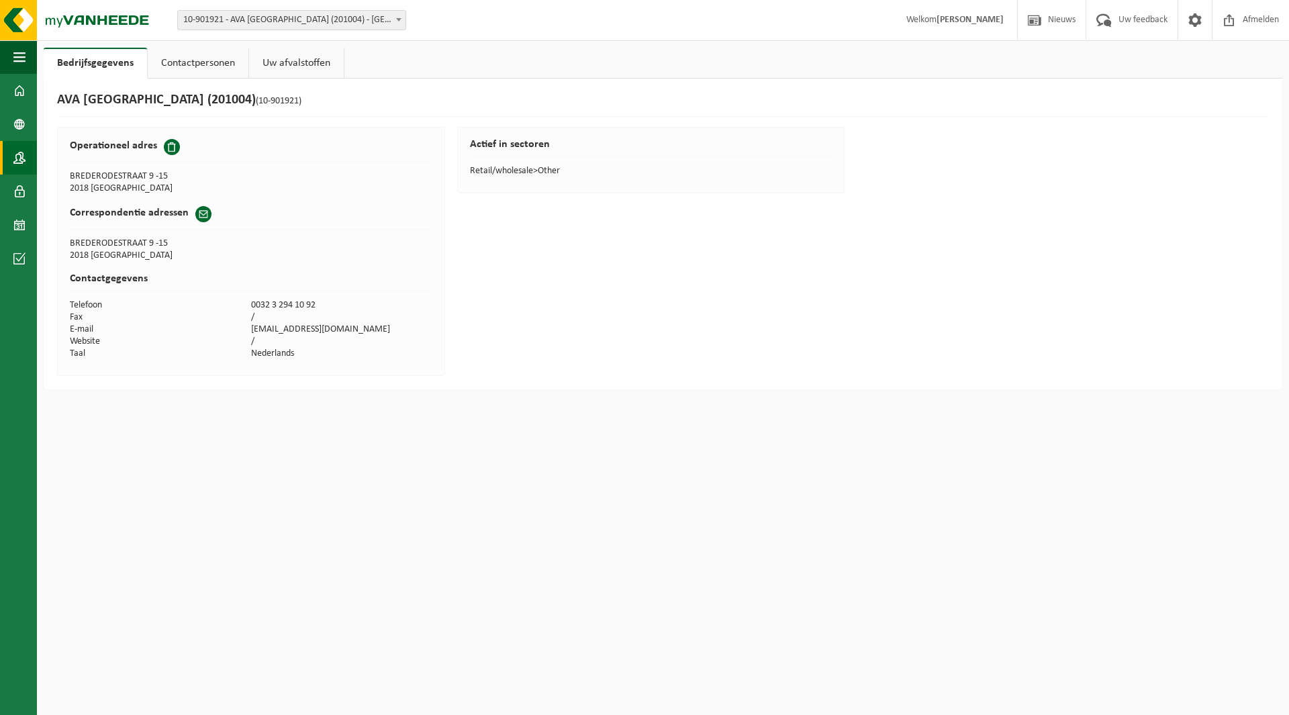
click at [21, 163] on span at bounding box center [19, 158] width 12 height 34
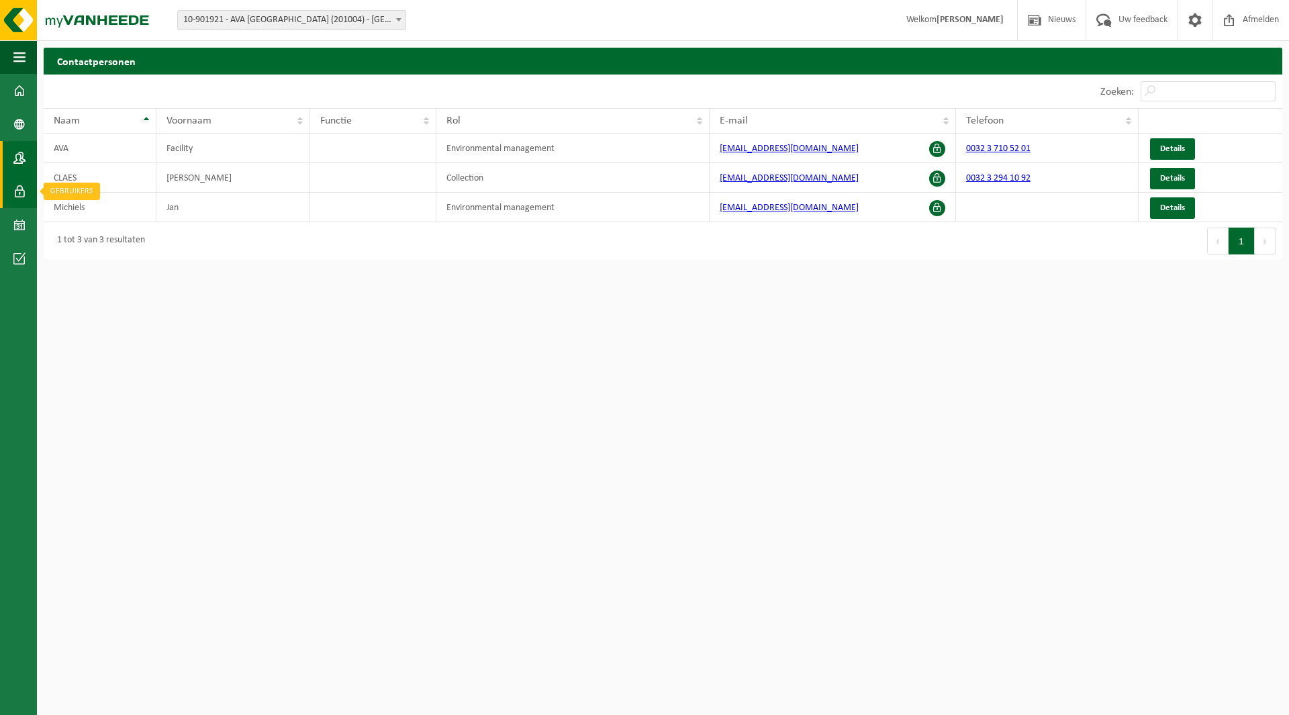
click at [14, 194] on span at bounding box center [19, 192] width 12 height 34
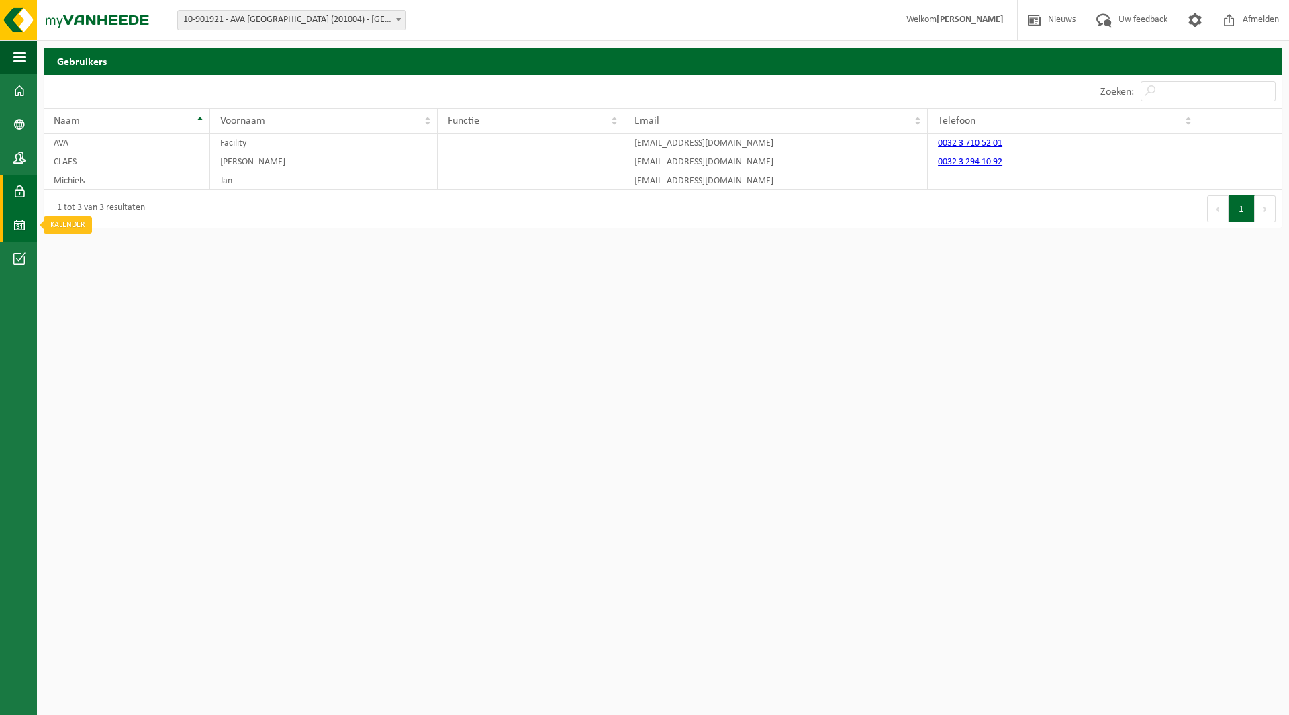
click at [17, 232] on span at bounding box center [19, 225] width 12 height 34
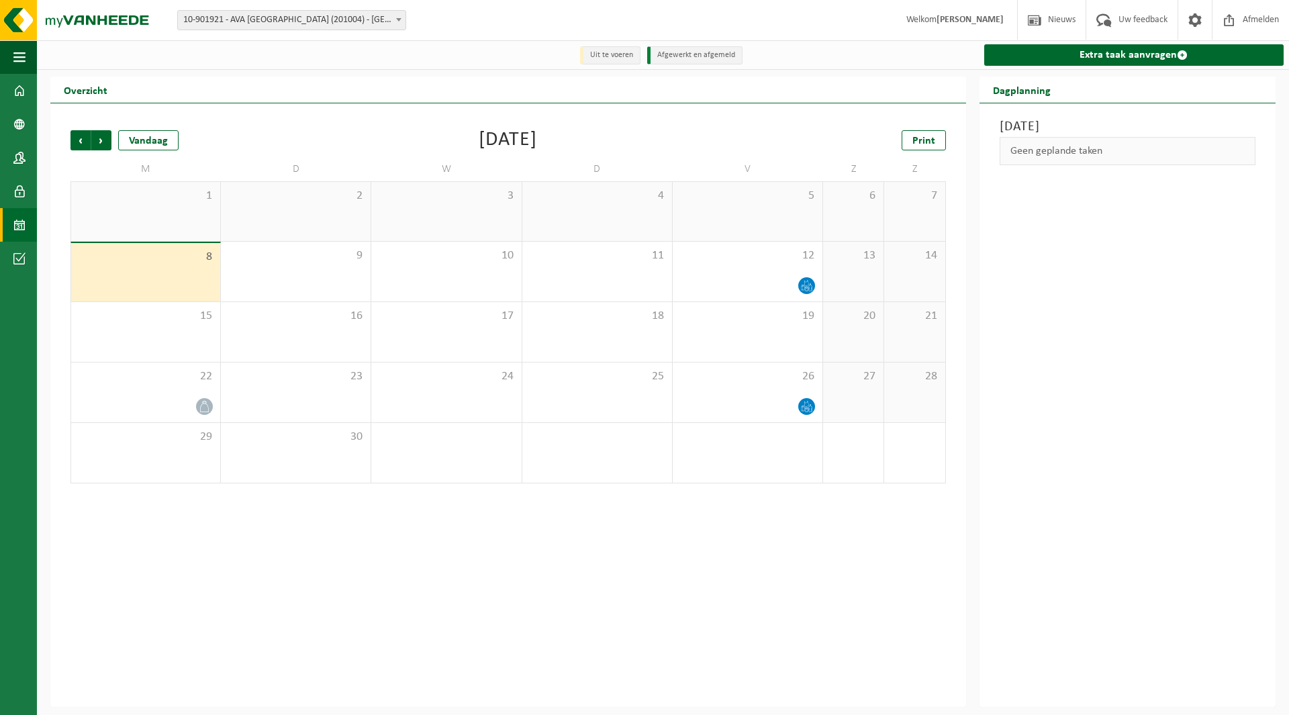
click at [20, 255] on span at bounding box center [19, 259] width 12 height 34
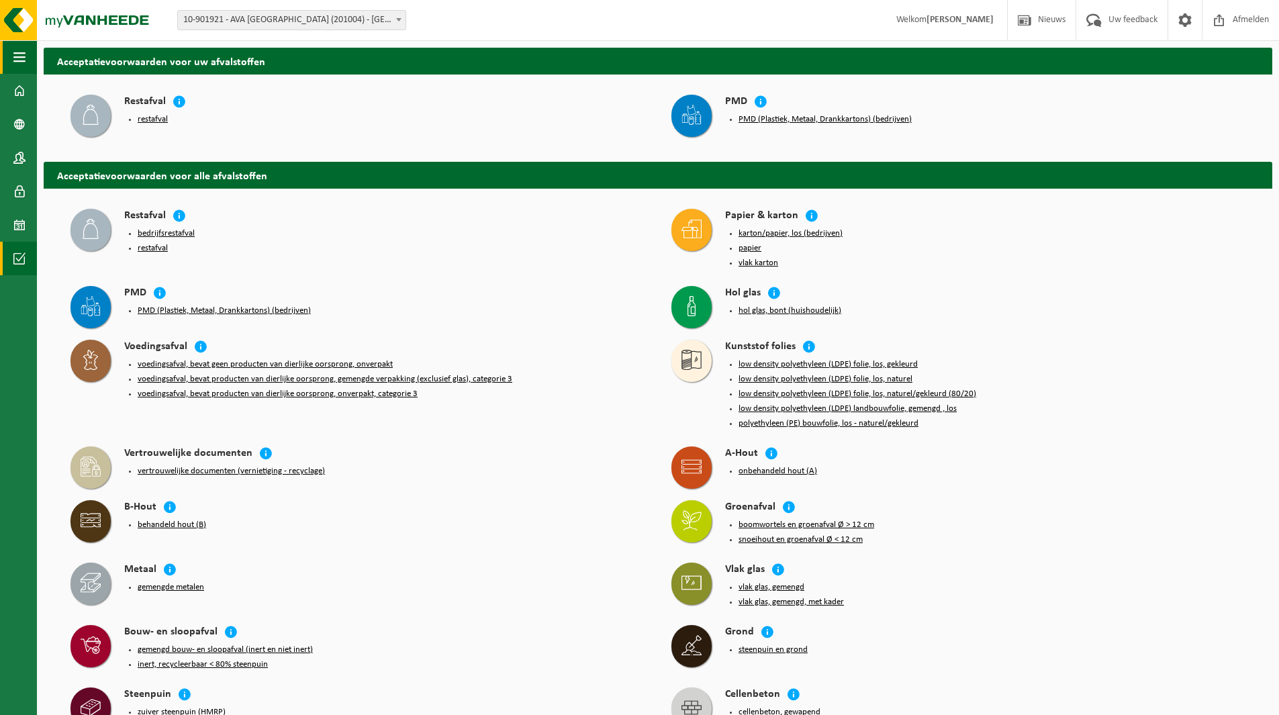
click at [23, 63] on span "button" at bounding box center [19, 57] width 12 height 34
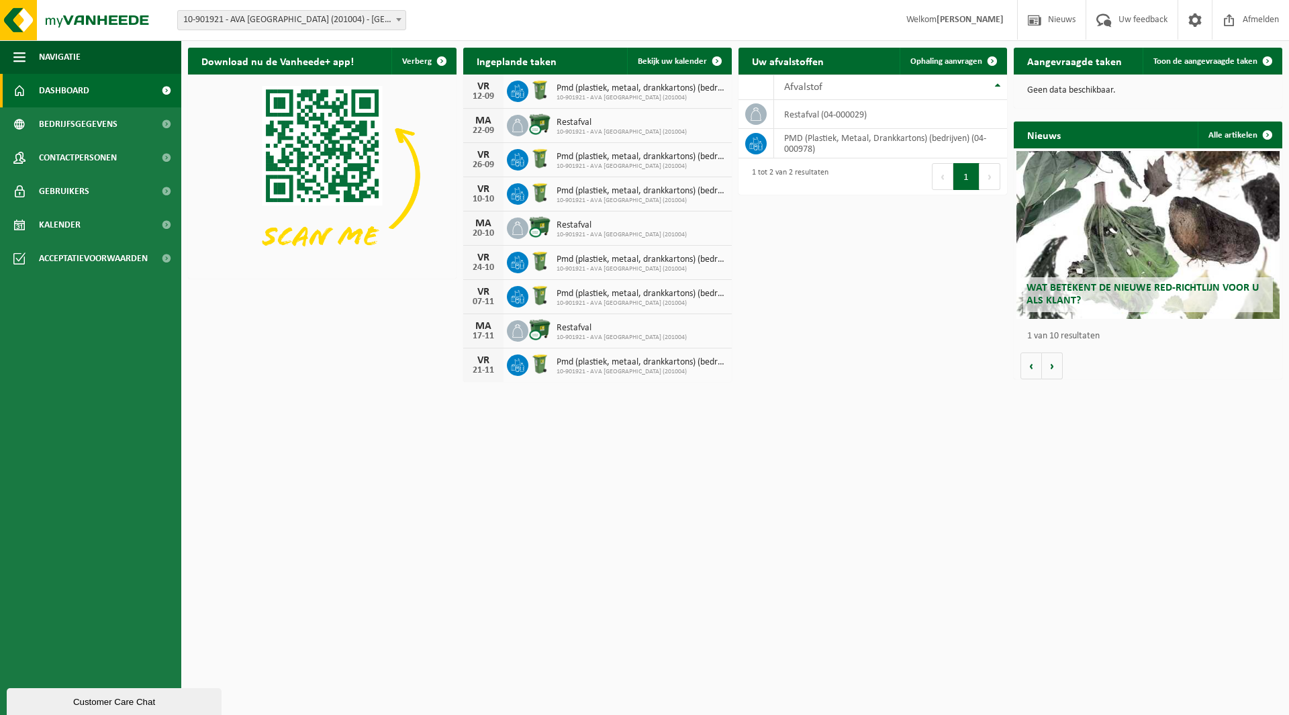
click at [1090, 54] on h2 "Aangevraagde taken" at bounding box center [1075, 61] width 122 height 26
click at [1093, 68] on h2 "Aangevraagde taken" at bounding box center [1075, 61] width 122 height 26
click at [1182, 67] on link "Toon de aangevraagde taken" at bounding box center [1212, 61] width 138 height 27
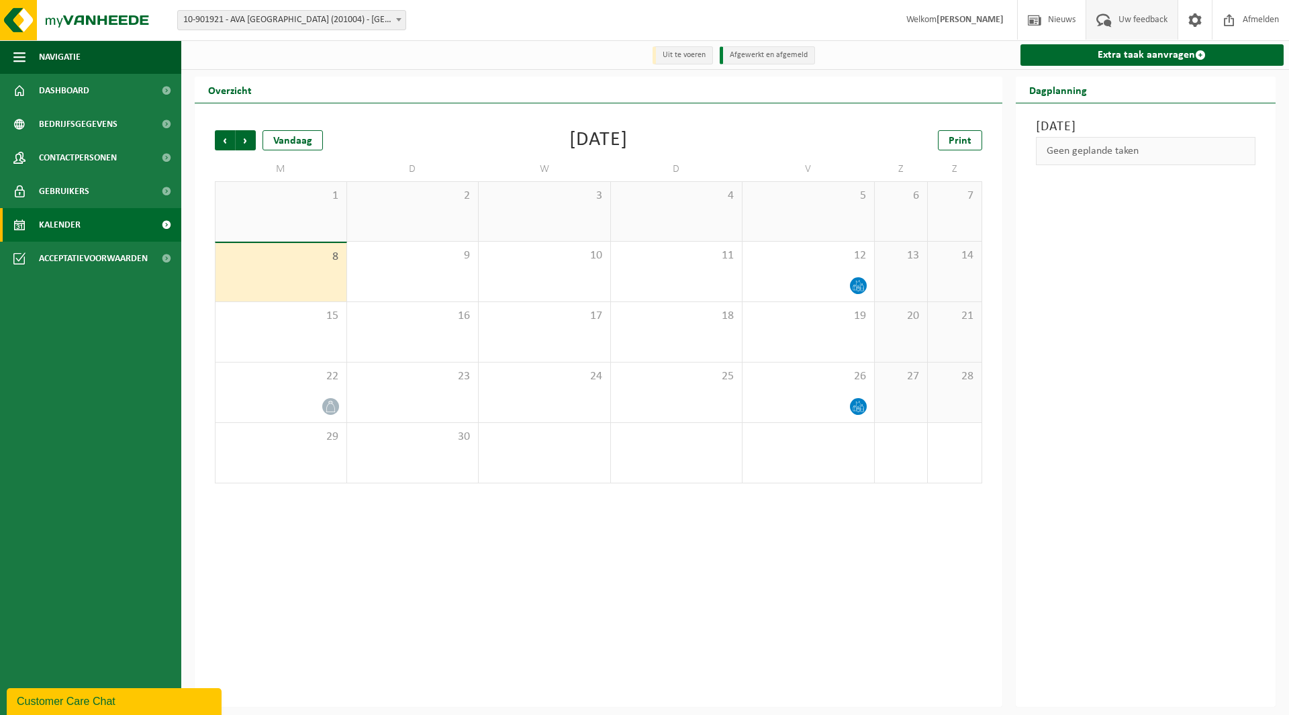
click at [1134, 21] on span "Uw feedback" at bounding box center [1143, 20] width 56 height 40
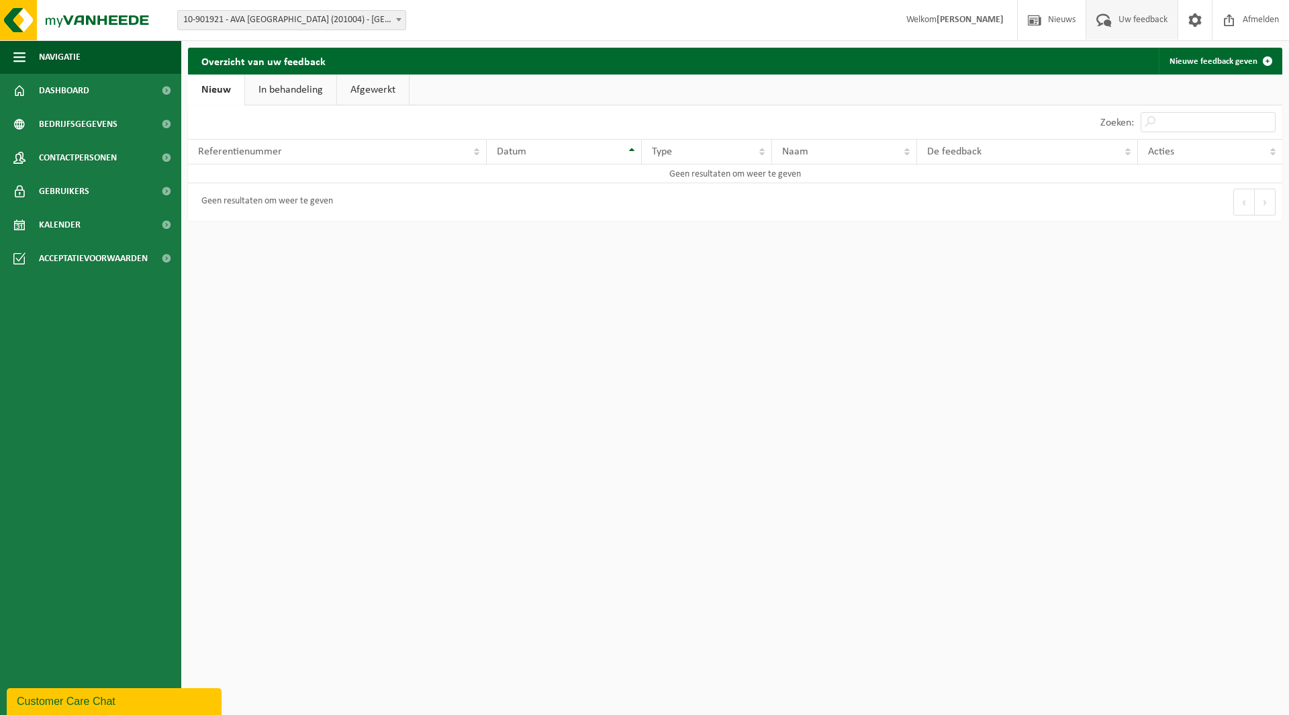
click at [112, 705] on div "Customer Care Chat" at bounding box center [114, 702] width 195 height 16
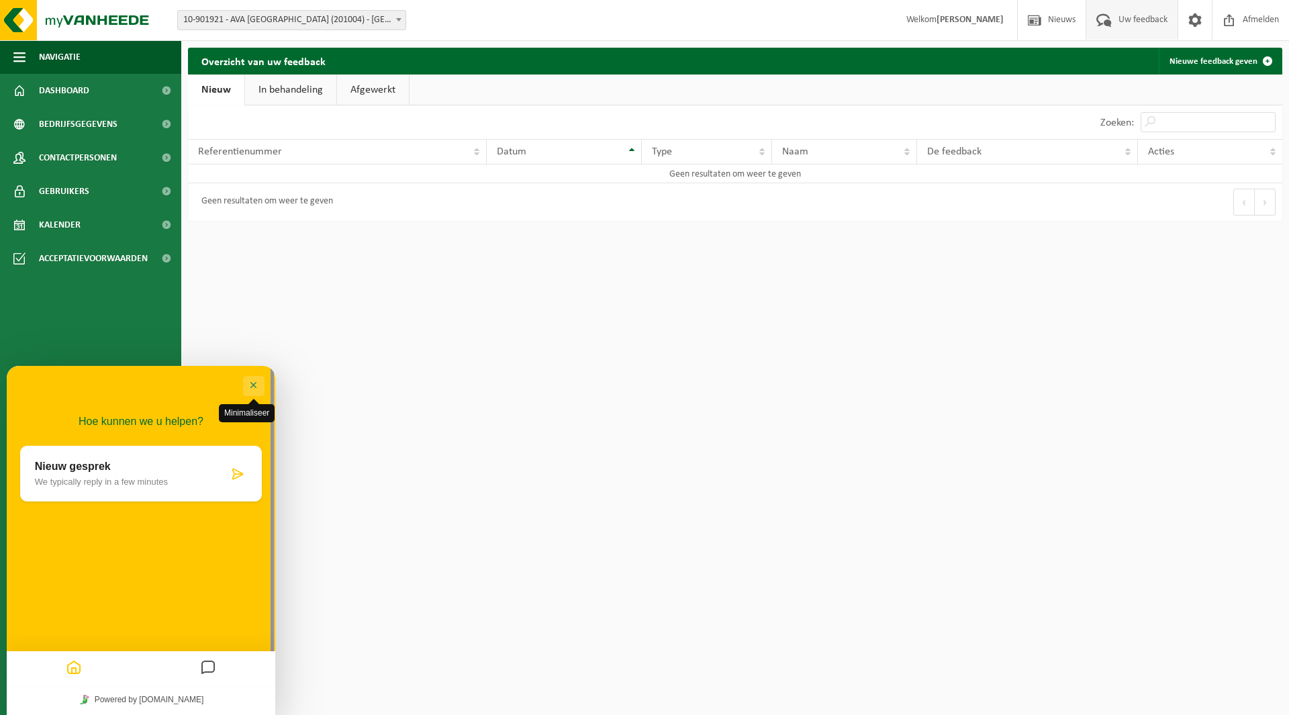
click at [247, 377] on button "Minimaliseer" at bounding box center [253, 386] width 21 height 20
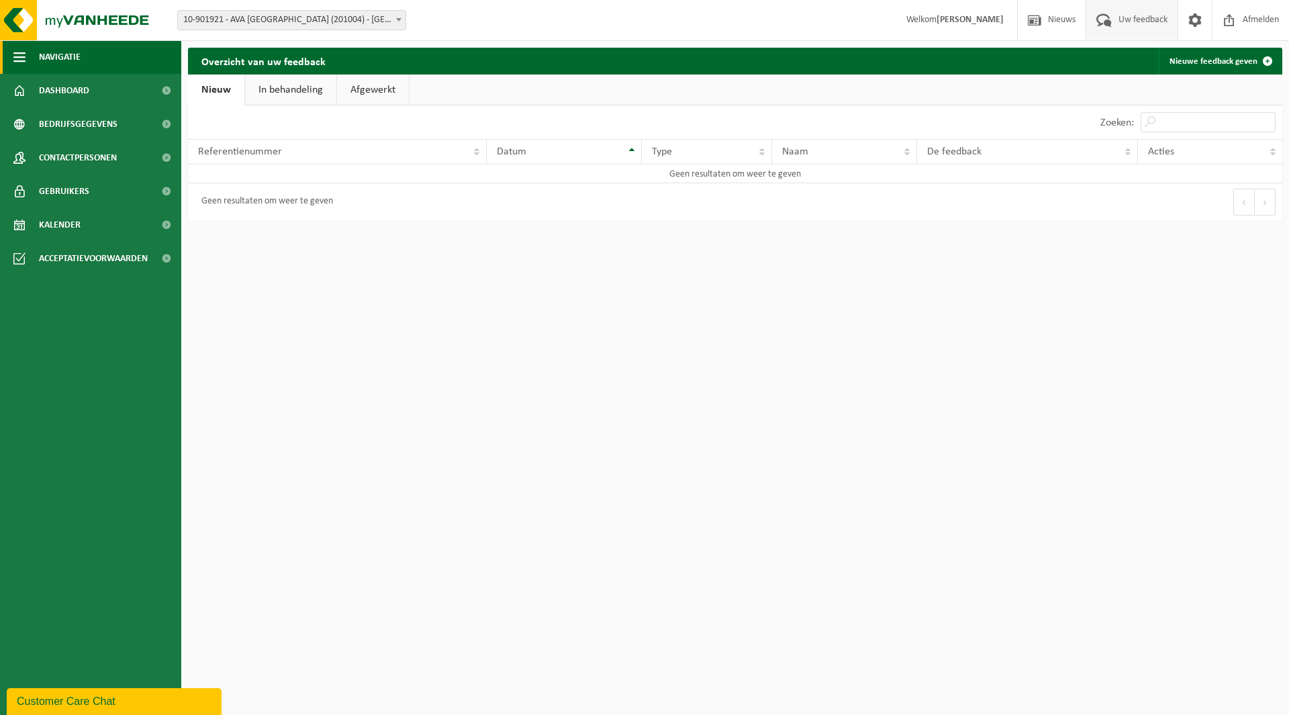
click at [73, 60] on span "Navigatie" at bounding box center [60, 57] width 42 height 34
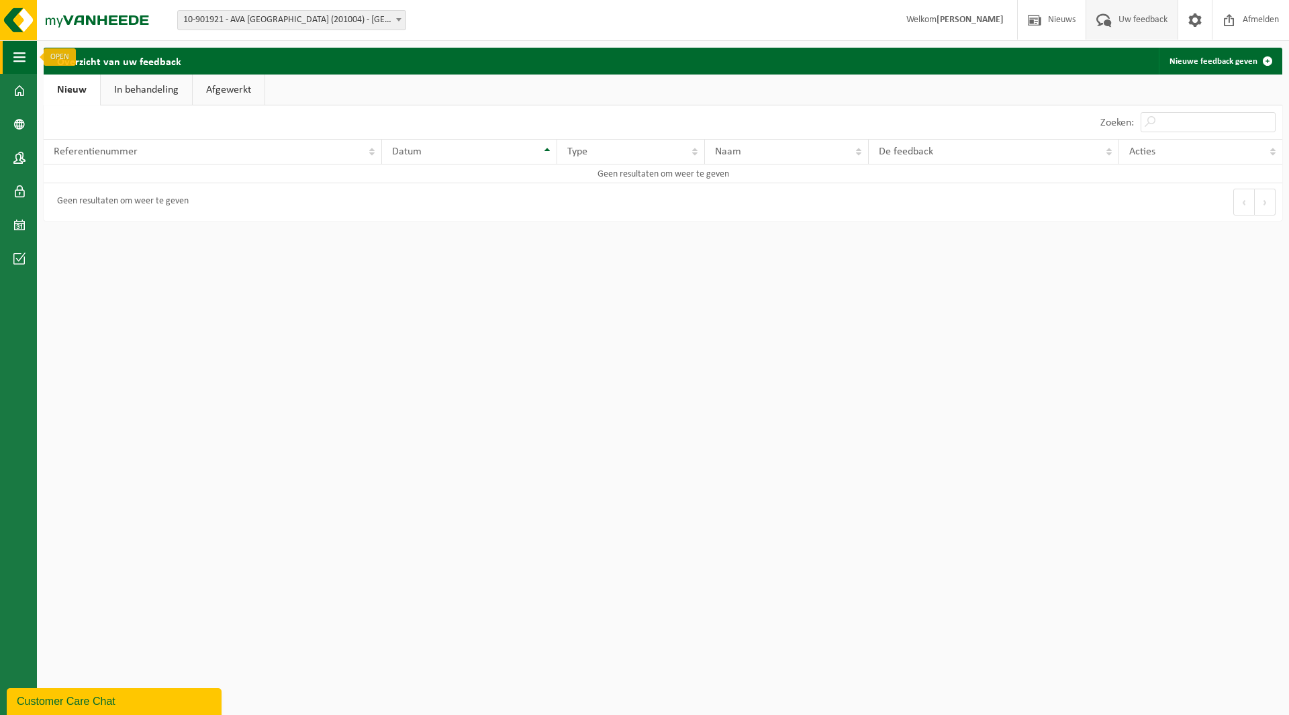
click at [12, 60] on button "Navigatie" at bounding box center [18, 57] width 37 height 34
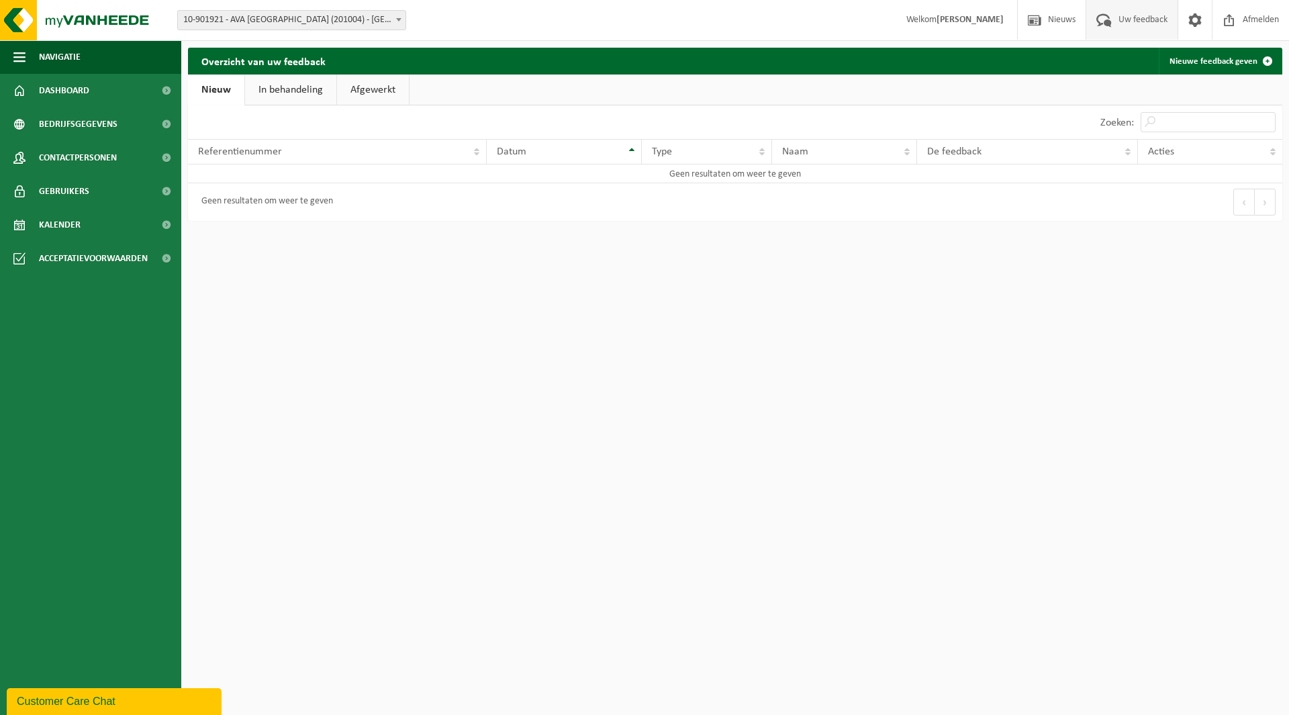
click at [1161, 17] on span "Uw feedback" at bounding box center [1143, 20] width 56 height 40
click at [293, 93] on link "In behandeling" at bounding box center [290, 90] width 91 height 31
click at [230, 64] on h2 "Overzicht van uw feedback" at bounding box center [263, 61] width 151 height 26
click at [367, 93] on link "Afgewerkt" at bounding box center [375, 90] width 72 height 31
click at [415, 152] on th "Referentienummer" at bounding box center [304, 152] width 233 height 26
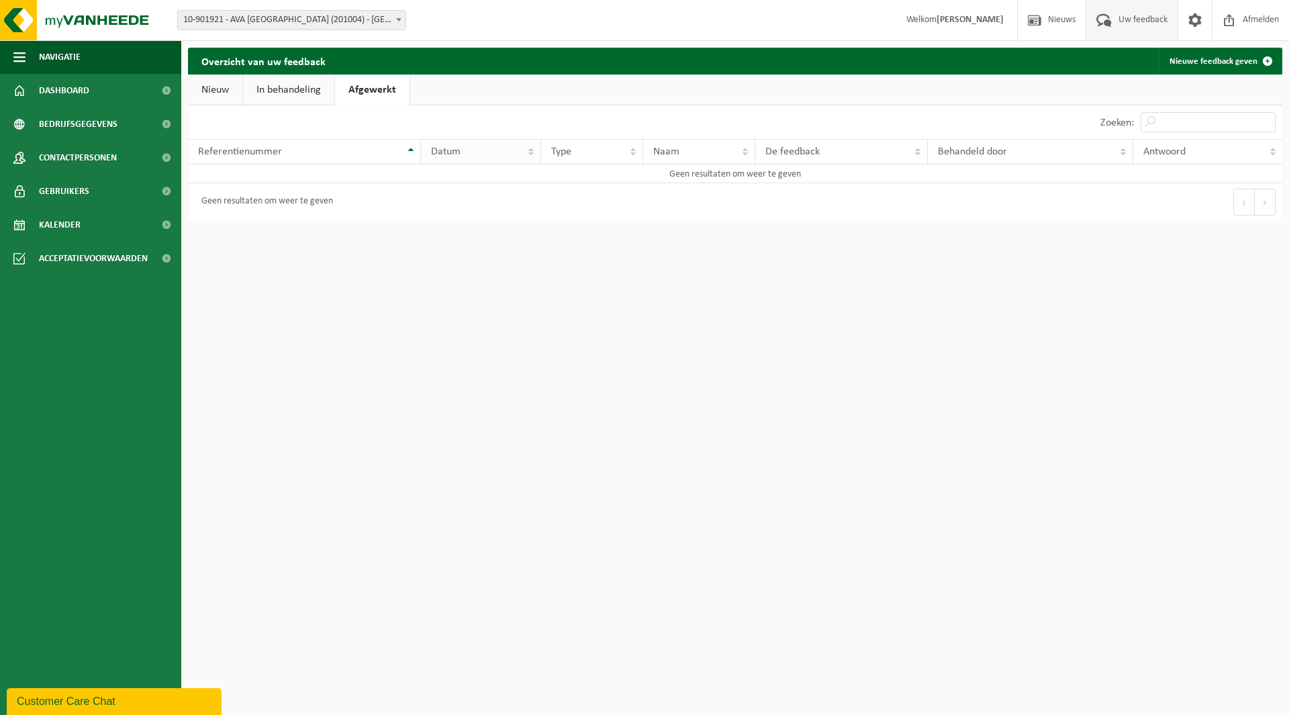
click at [531, 151] on th "Datum" at bounding box center [481, 152] width 120 height 26
click at [89, 95] on link "Dashboard" at bounding box center [90, 91] width 181 height 34
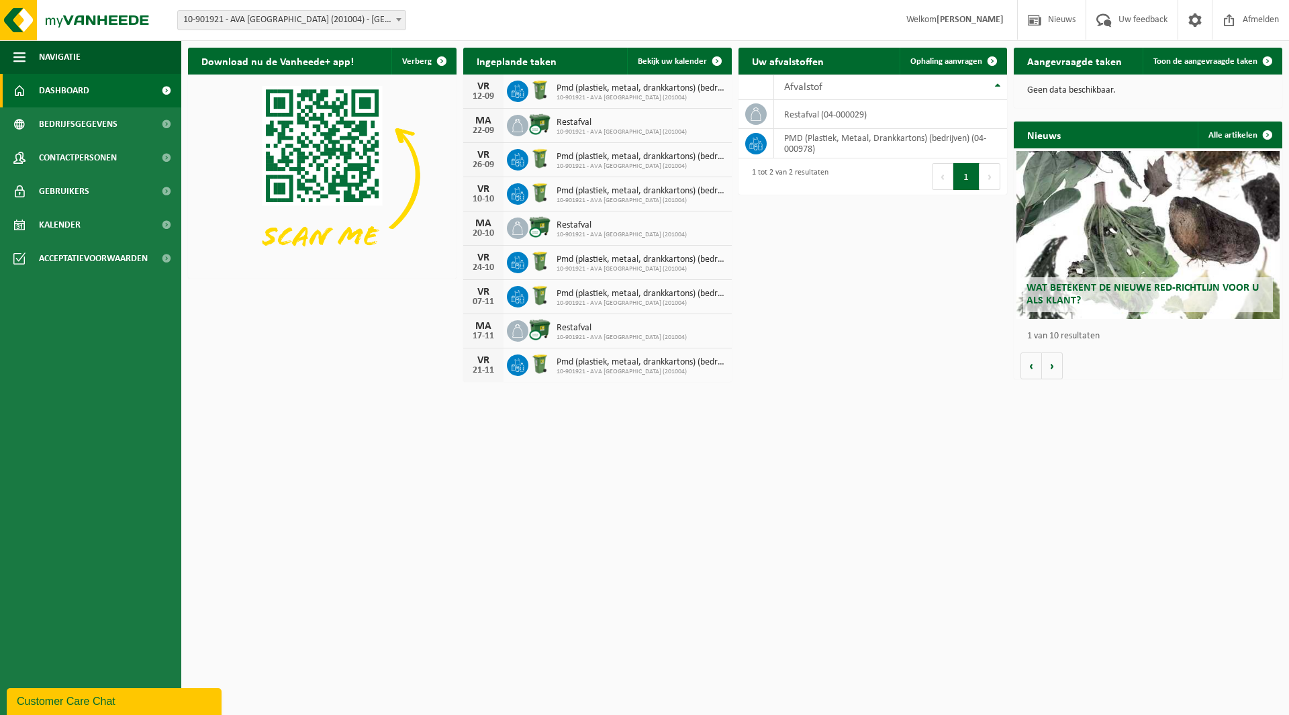
click at [1137, 60] on div "Aangevraagde taken Toon de aangevraagde taken" at bounding box center [1148, 61] width 269 height 27
click at [1129, 60] on h2 "Aangevraagde taken" at bounding box center [1075, 61] width 122 height 26
click at [1265, 60] on span at bounding box center [1267, 61] width 27 height 27
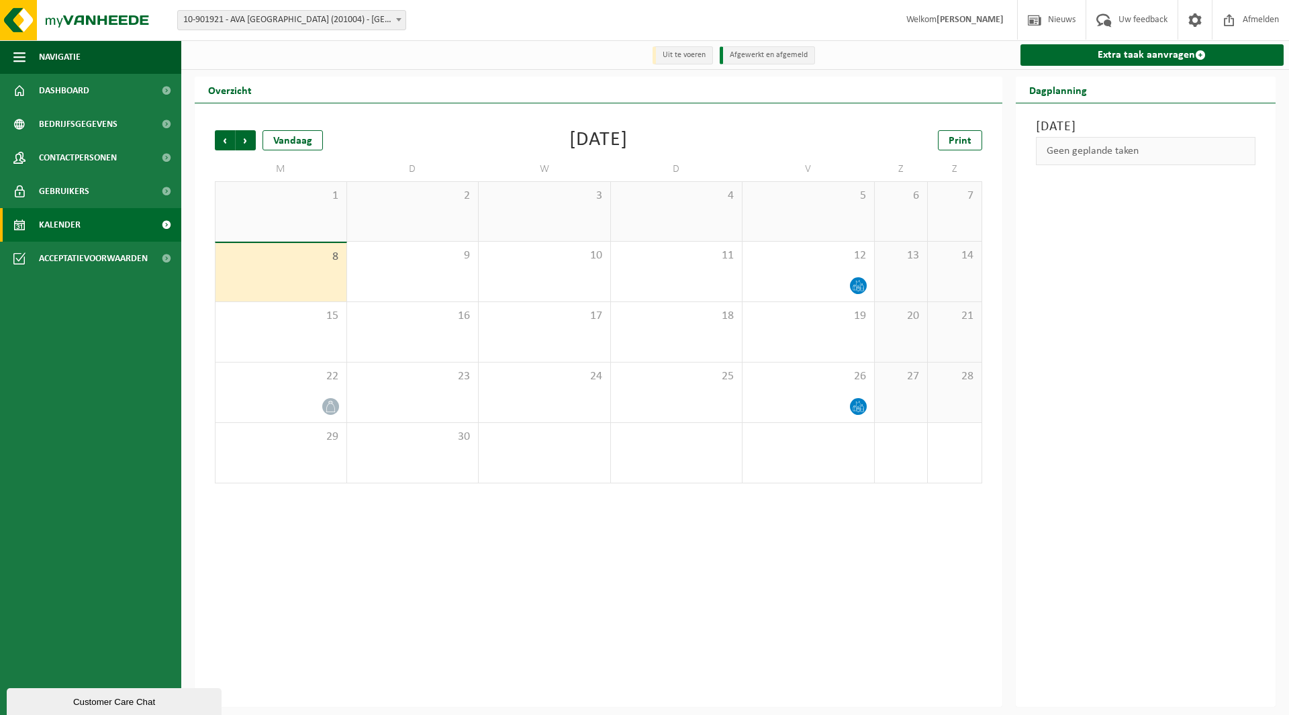
click at [279, 211] on div "1" at bounding box center [281, 211] width 131 height 59
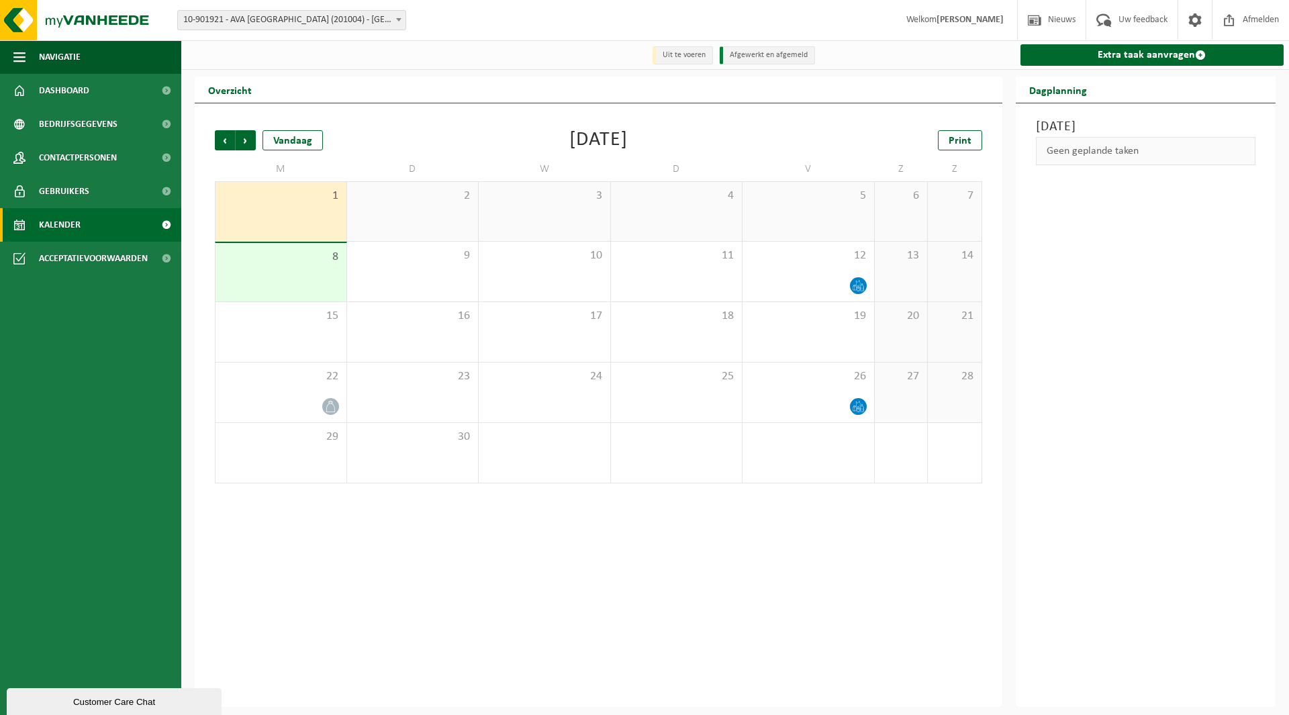
click at [694, 54] on li "Uit te voeren" at bounding box center [683, 55] width 60 height 18
click at [793, 54] on li "Afgewerkt en afgemeld" at bounding box center [767, 55] width 95 height 18
click at [225, 144] on span "Vorige" at bounding box center [225, 140] width 20 height 20
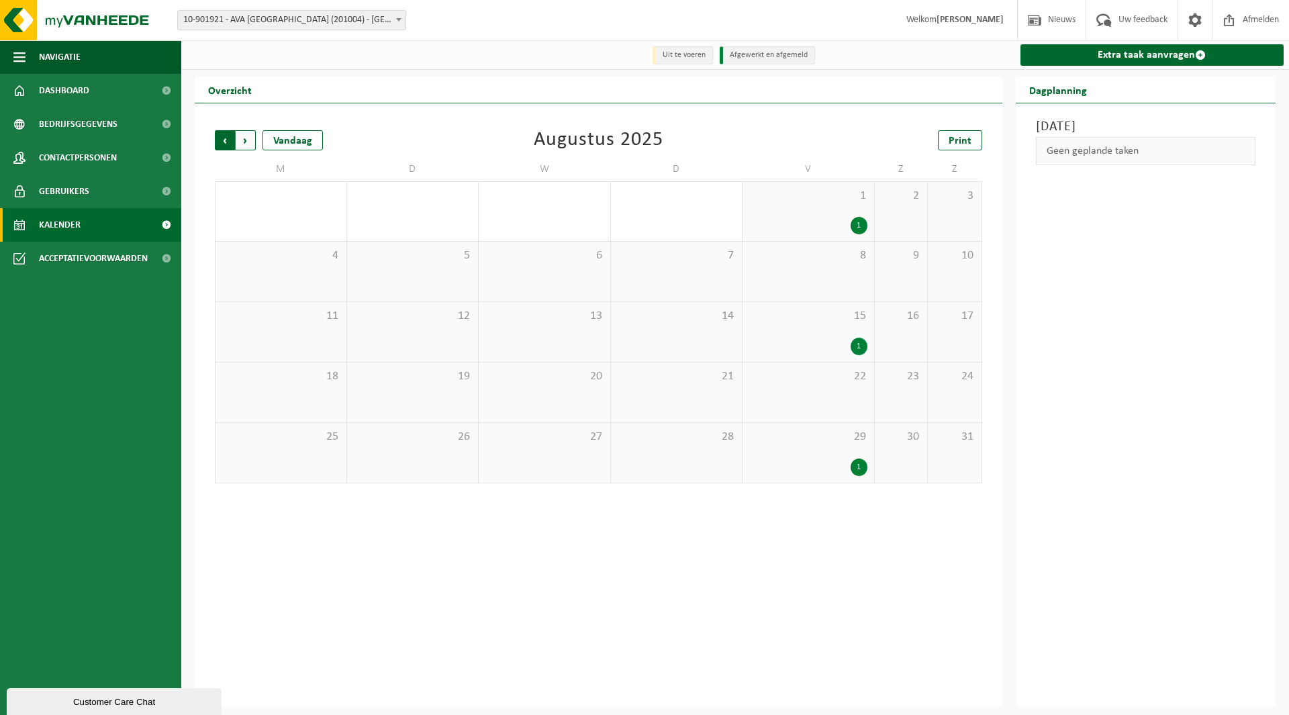
click at [246, 145] on span "Volgende" at bounding box center [246, 140] width 20 height 20
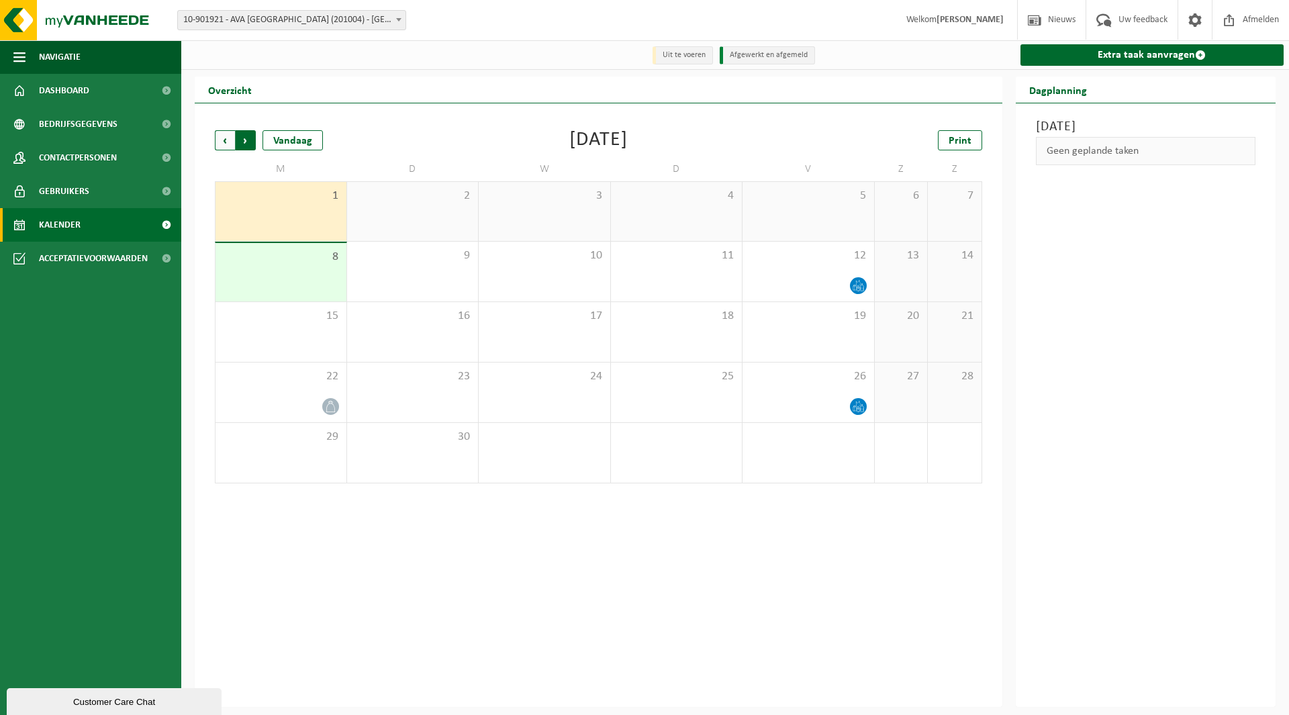
click at [223, 140] on span "Vorige" at bounding box center [225, 140] width 20 height 20
